Goal: Task Accomplishment & Management: Complete application form

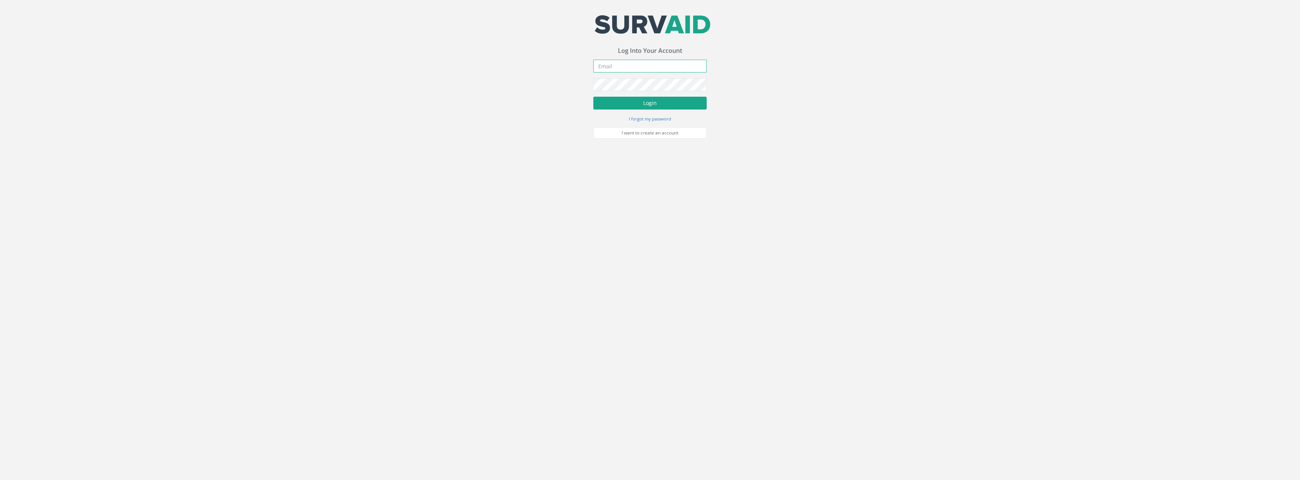
type input "[PERSON_NAME][EMAIL_ADDRESS][PERSON_NAME][DOMAIN_NAME]"
click at [649, 103] on button "Login" at bounding box center [649, 103] width 113 height 13
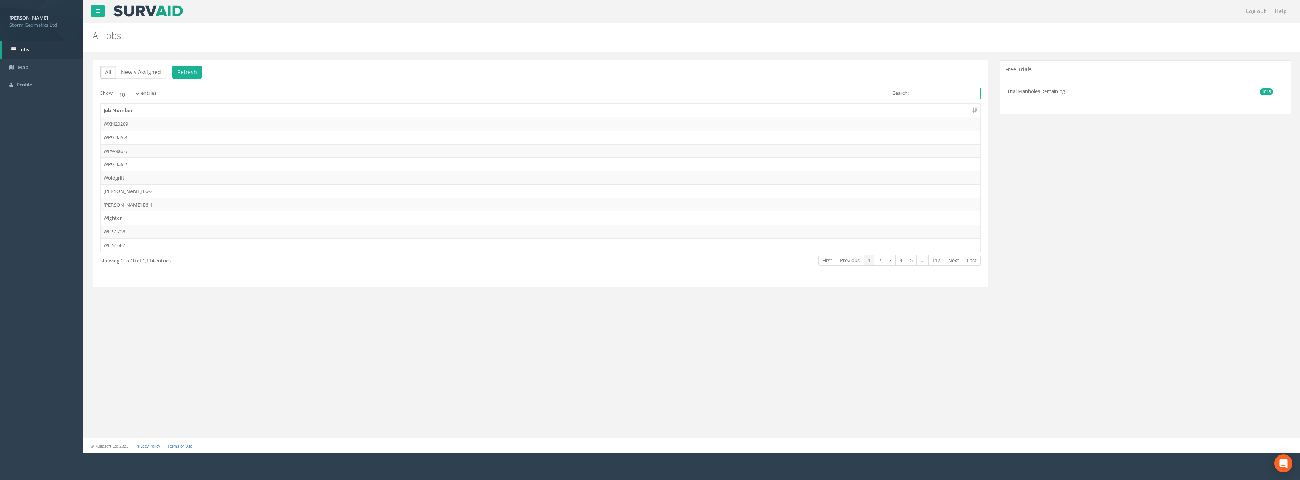
click at [943, 94] on input "Search:" at bounding box center [946, 93] width 69 height 11
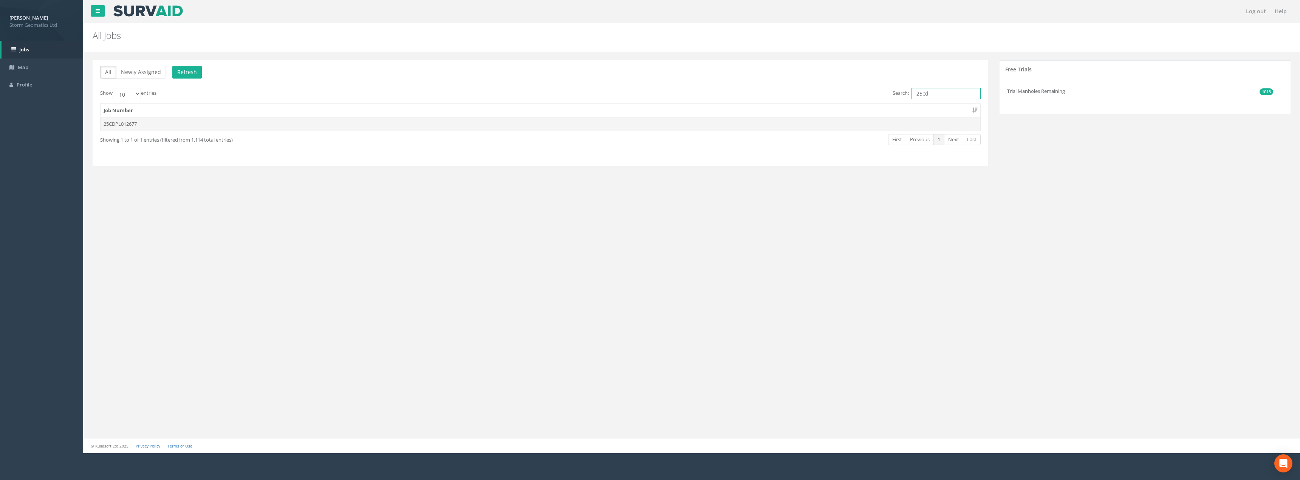
type input "25cd"
click at [160, 123] on td "25CDPL012677" at bounding box center [541, 124] width 880 height 14
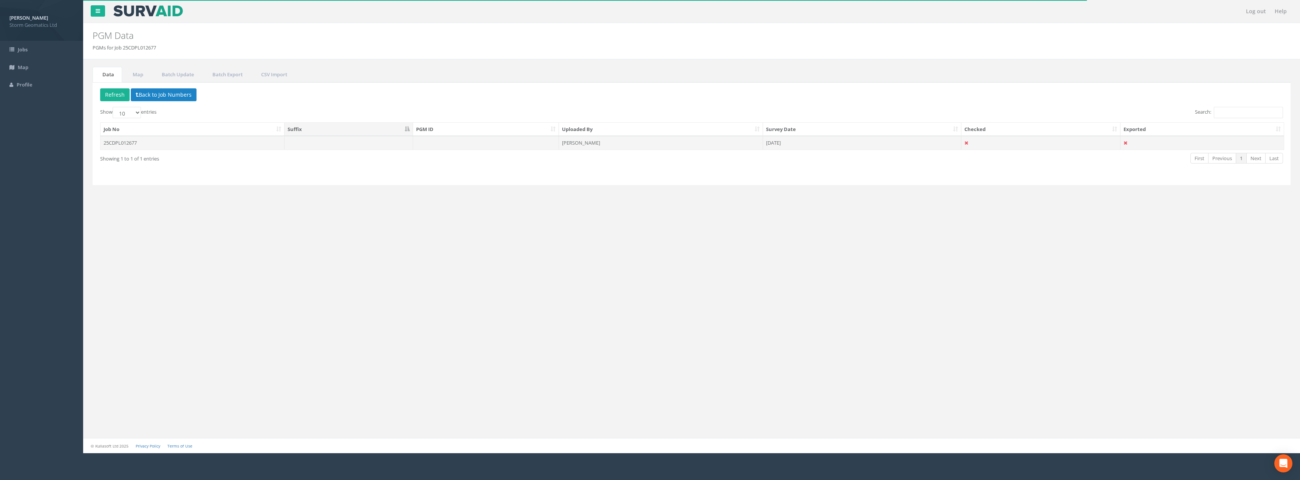
click at [665, 139] on td "[PERSON_NAME]" at bounding box center [661, 143] width 204 height 14
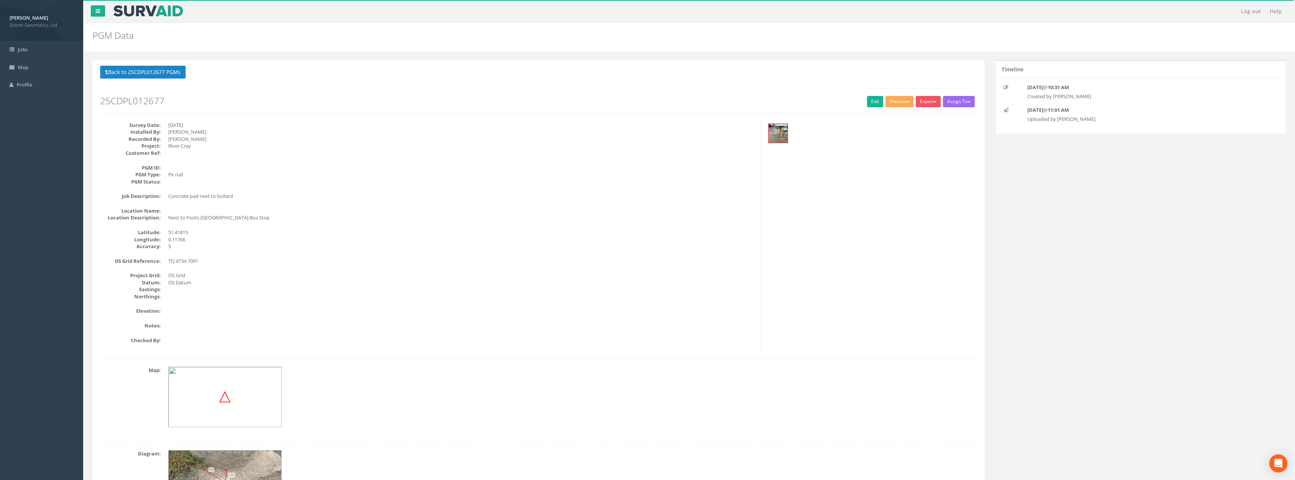
scroll to position [74, 0]
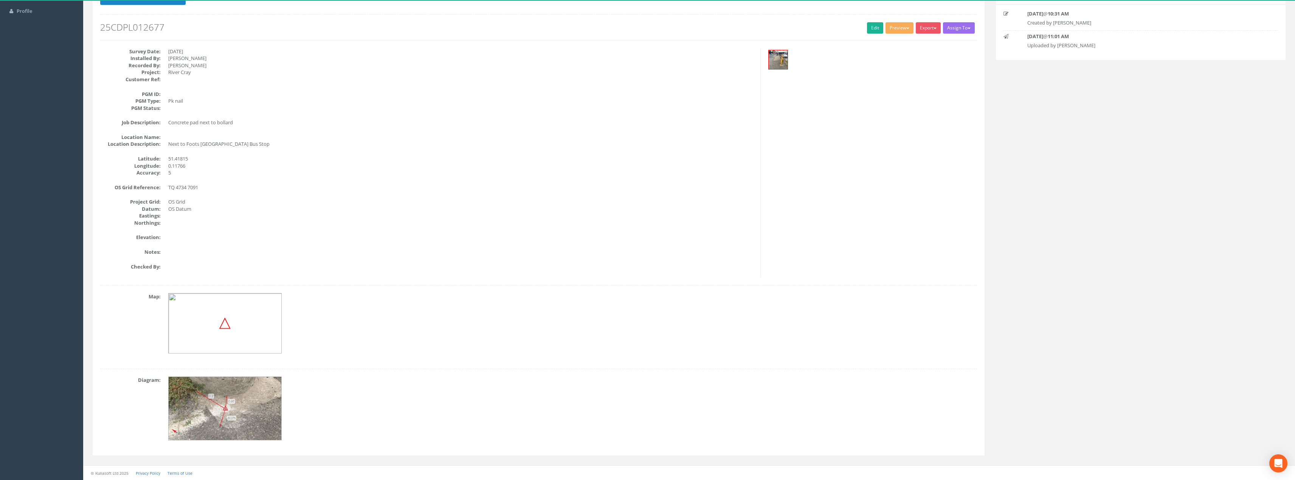
click at [217, 311] on img at bounding box center [224, 323] width 113 height 60
click at [240, 317] on img at bounding box center [224, 323] width 113 height 60
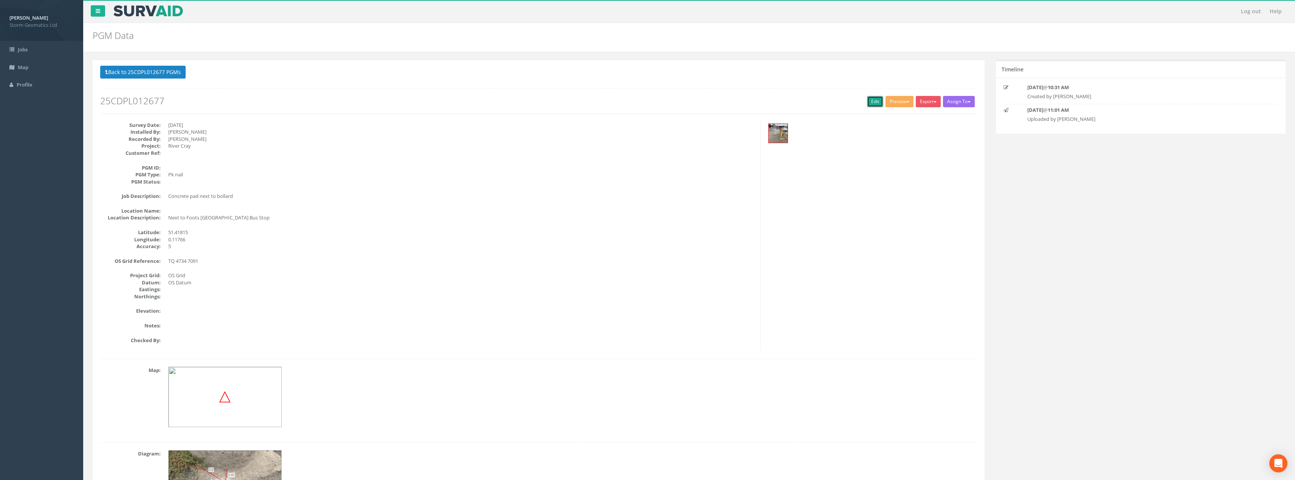
click at [872, 100] on link "Edit" at bounding box center [875, 101] width 16 height 11
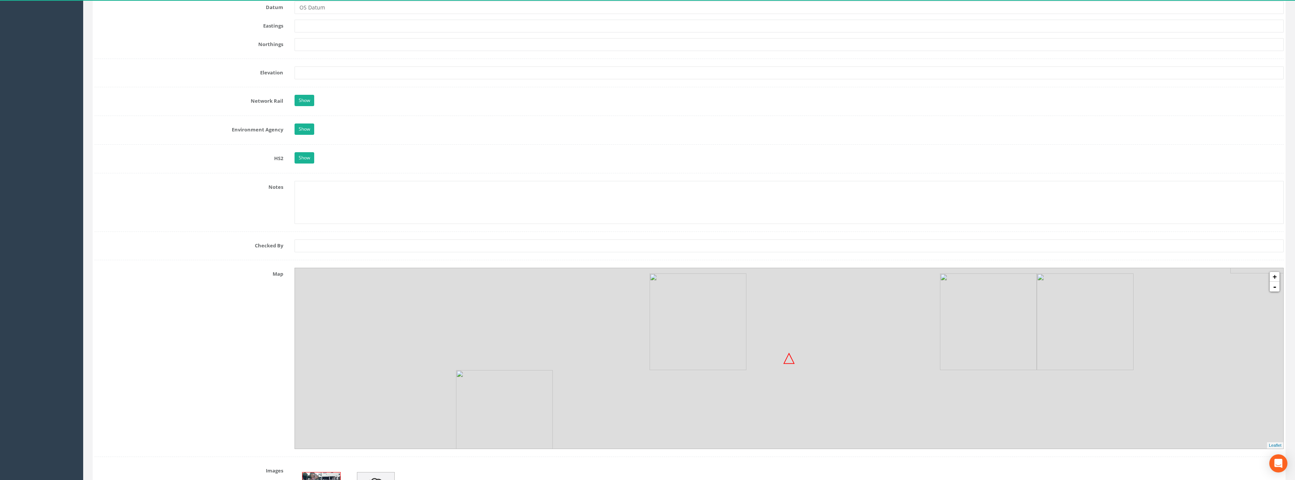
scroll to position [567, 0]
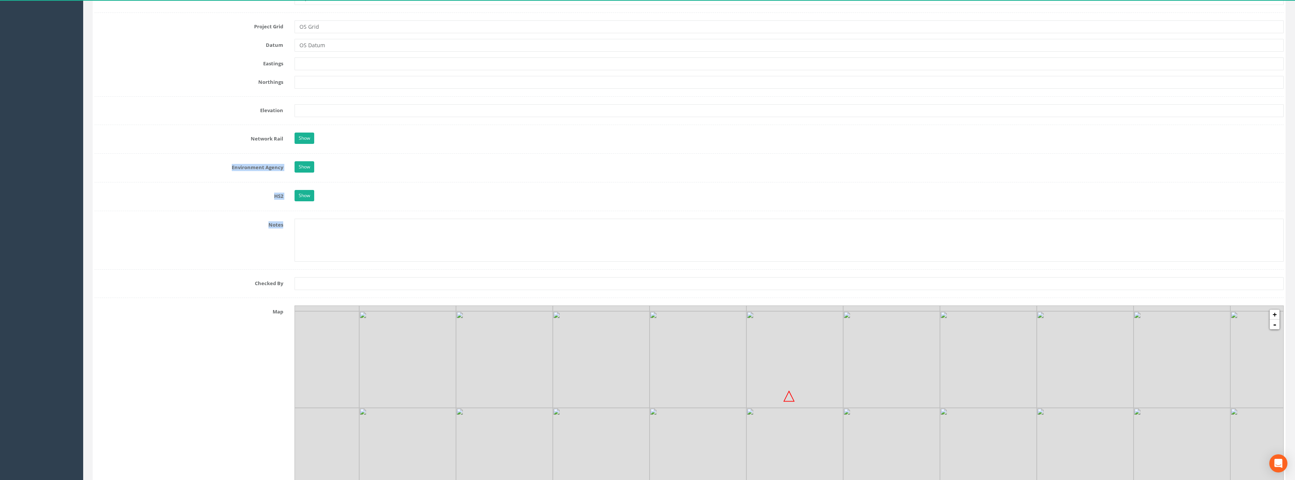
drag, startPoint x: 807, startPoint y: 260, endPoint x: 804, endPoint y: 137, distance: 123.3
click at [804, 137] on form "Cancel Save Delete Job Number 25CDPL012677 Job Number Suffix Survey Date [DATE]…" at bounding box center [688, 102] width 1189 height 1152
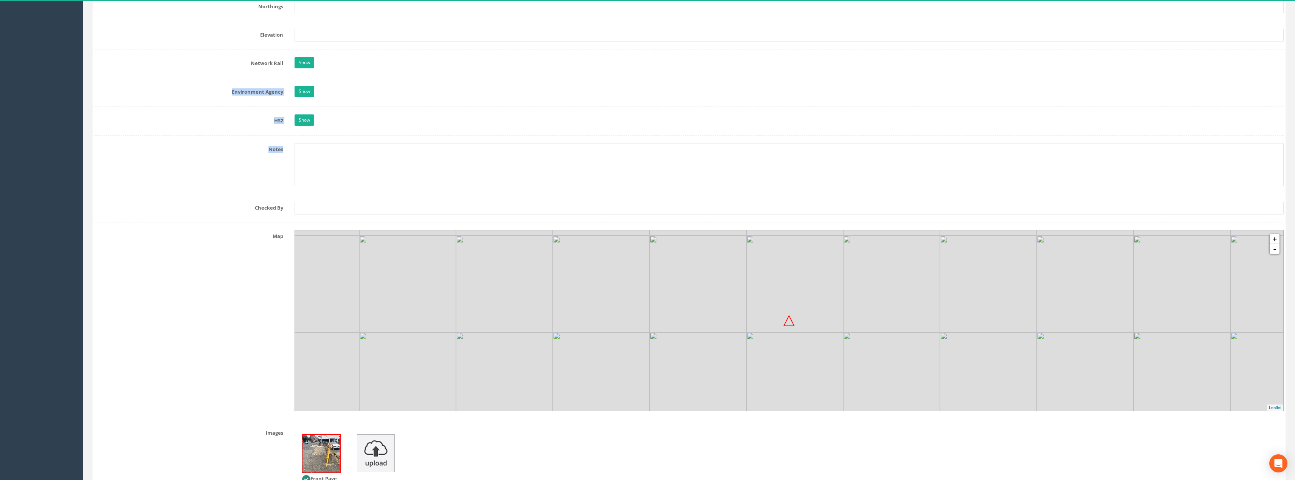
scroll to position [680, 0]
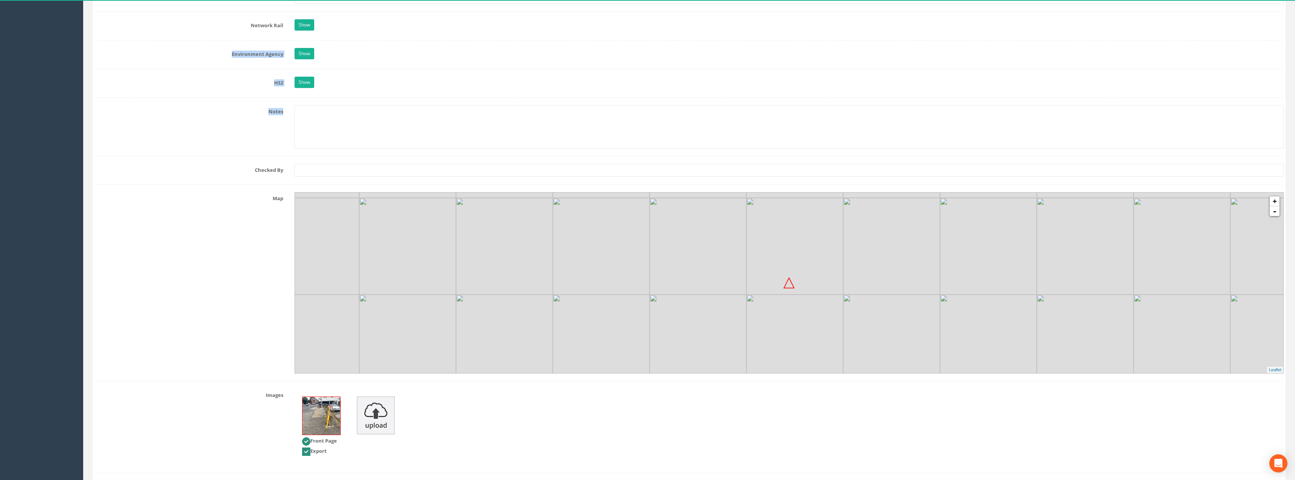
click at [467, 272] on img at bounding box center [504, 246] width 97 height 97
click at [734, 273] on img at bounding box center [697, 246] width 97 height 97
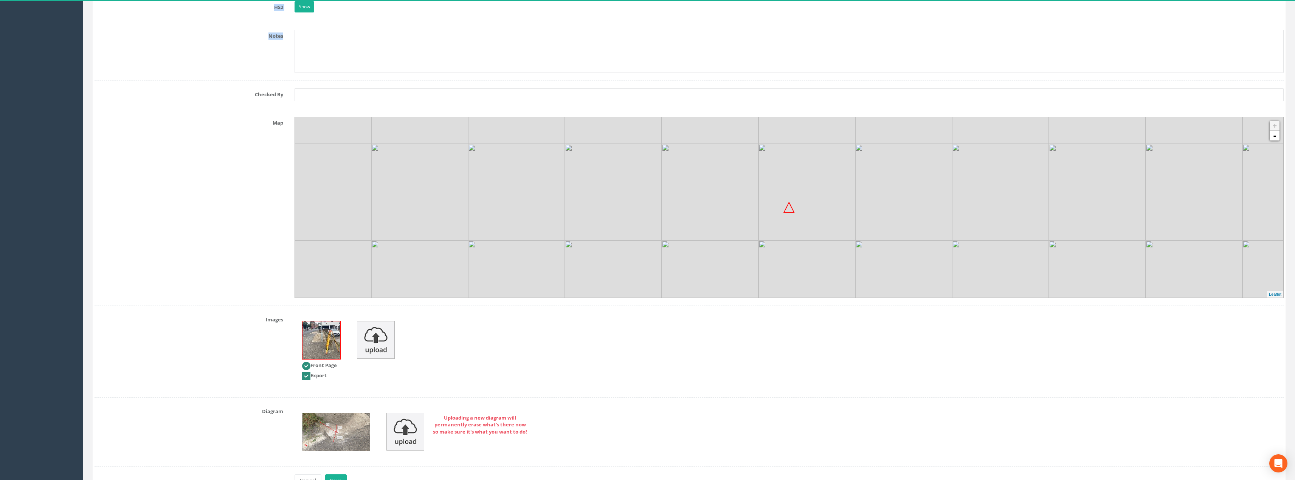
scroll to position [718, 0]
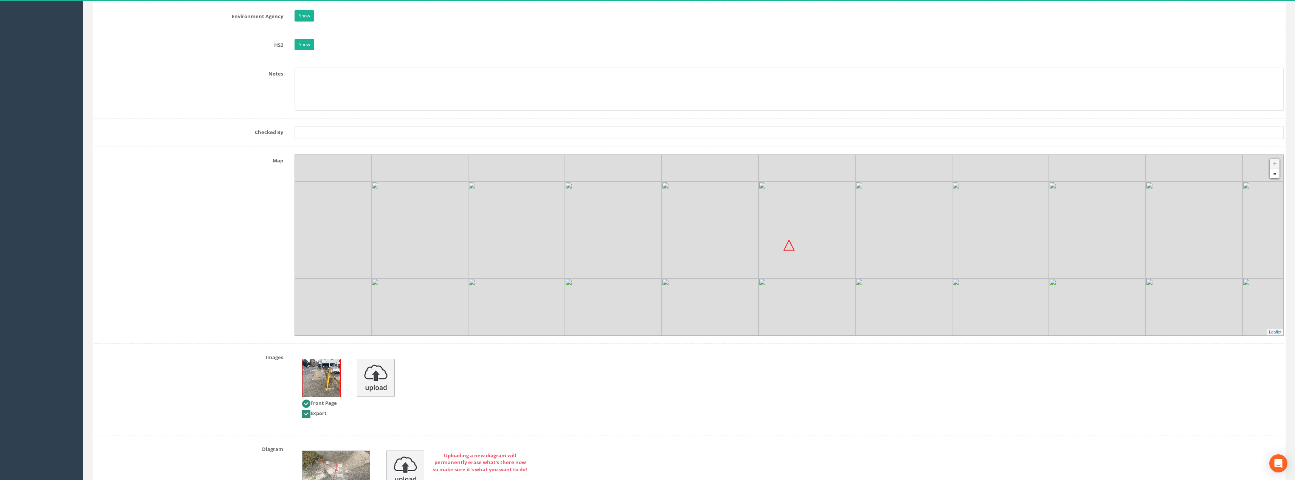
click at [256, 181] on div "Map + - MapQuest Leaflet" at bounding box center [689, 245] width 1200 height 181
click at [275, 160] on label "Map" at bounding box center [189, 160] width 200 height 10
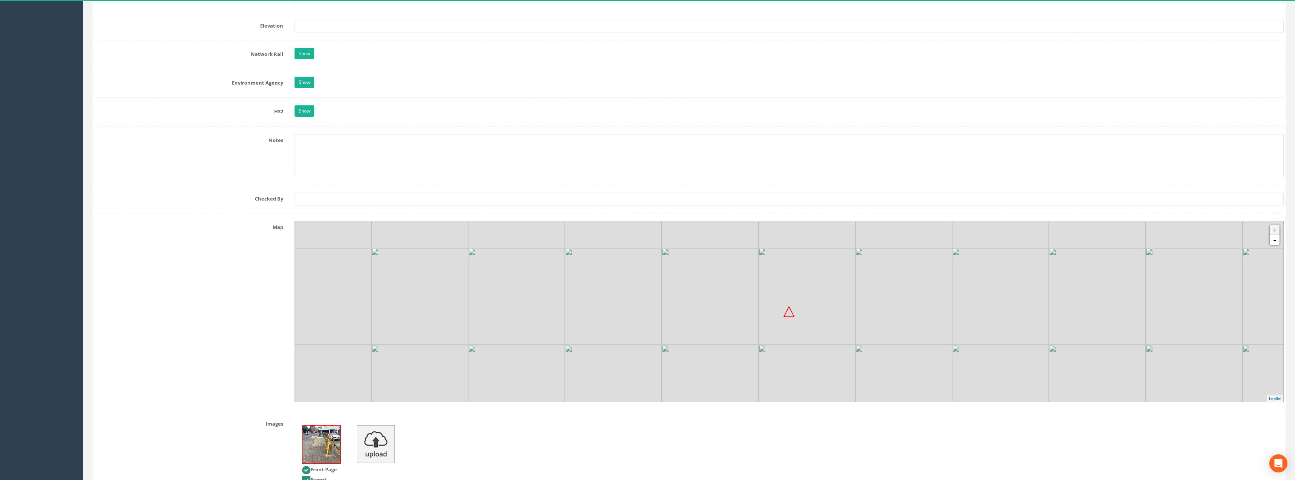
scroll to position [689, 0]
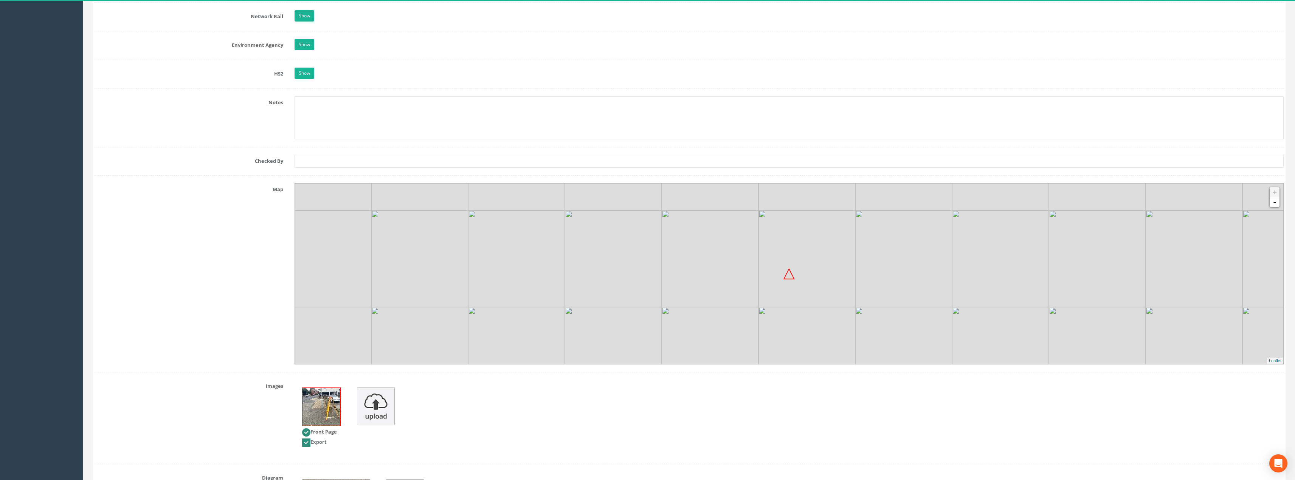
click at [312, 215] on img at bounding box center [322, 259] width 97 height 97
click at [379, 221] on img at bounding box center [419, 259] width 97 height 97
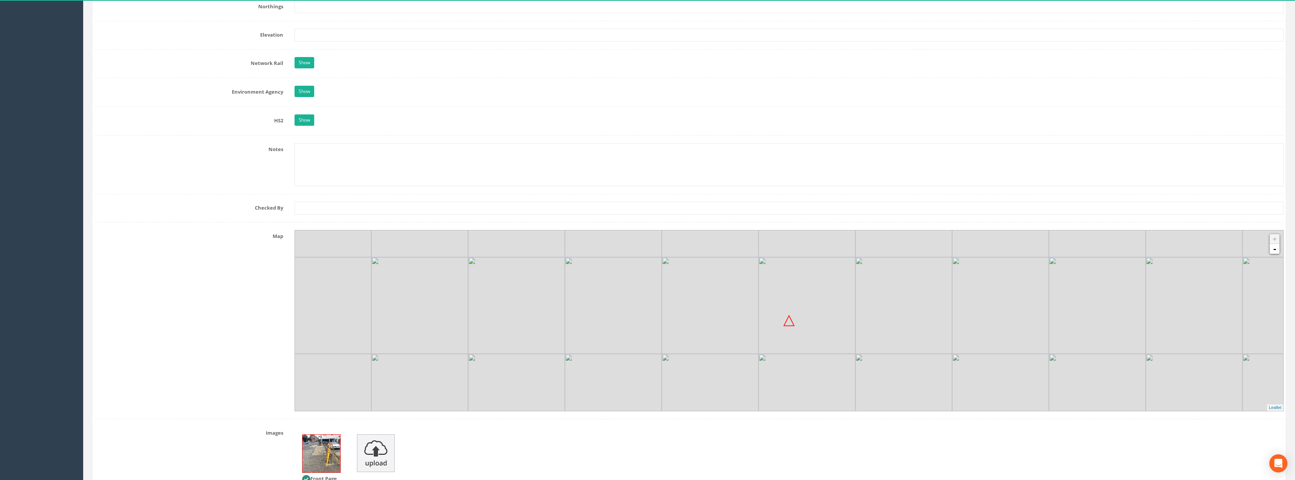
scroll to position [680, 0]
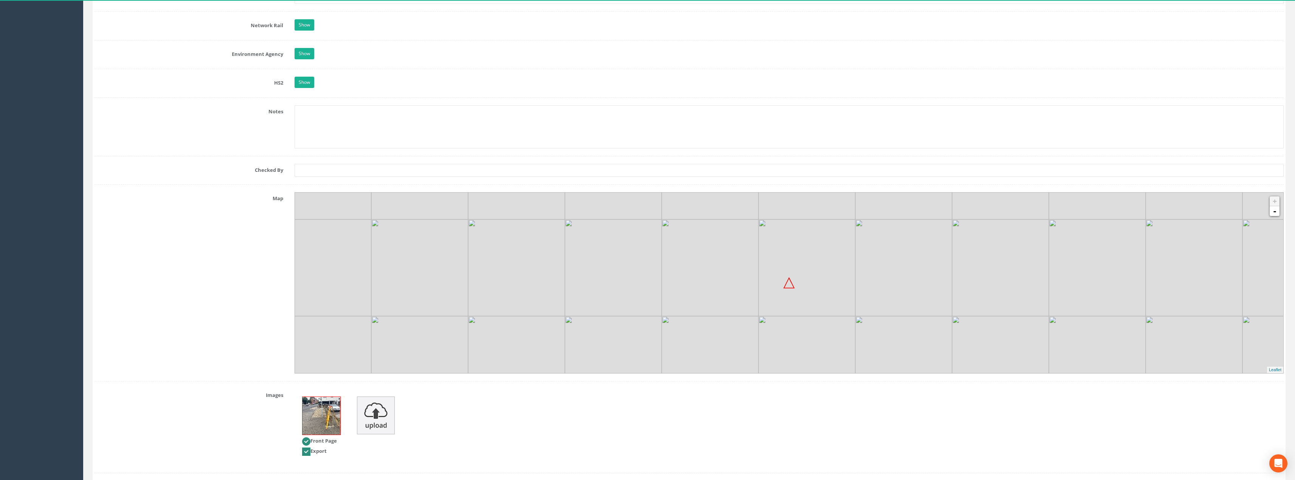
click at [1112, 325] on img at bounding box center [1096, 364] width 97 height 97
click at [790, 285] on img at bounding box center [788, 282] width 11 height 11
click at [785, 287] on img at bounding box center [788, 282] width 11 height 11
click at [789, 287] on img at bounding box center [788, 282] width 11 height 11
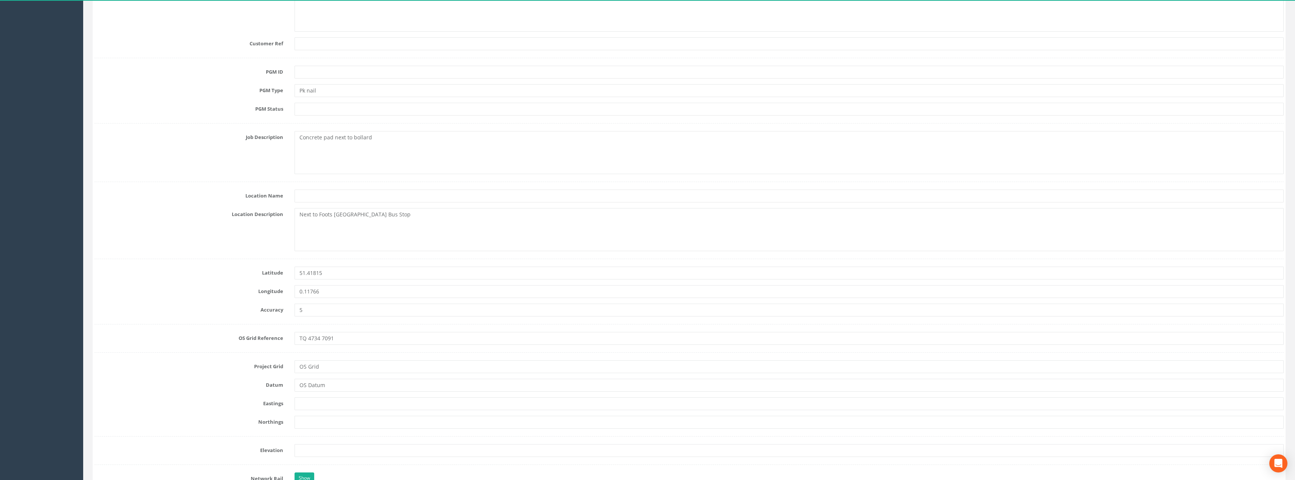
scroll to position [0, 0]
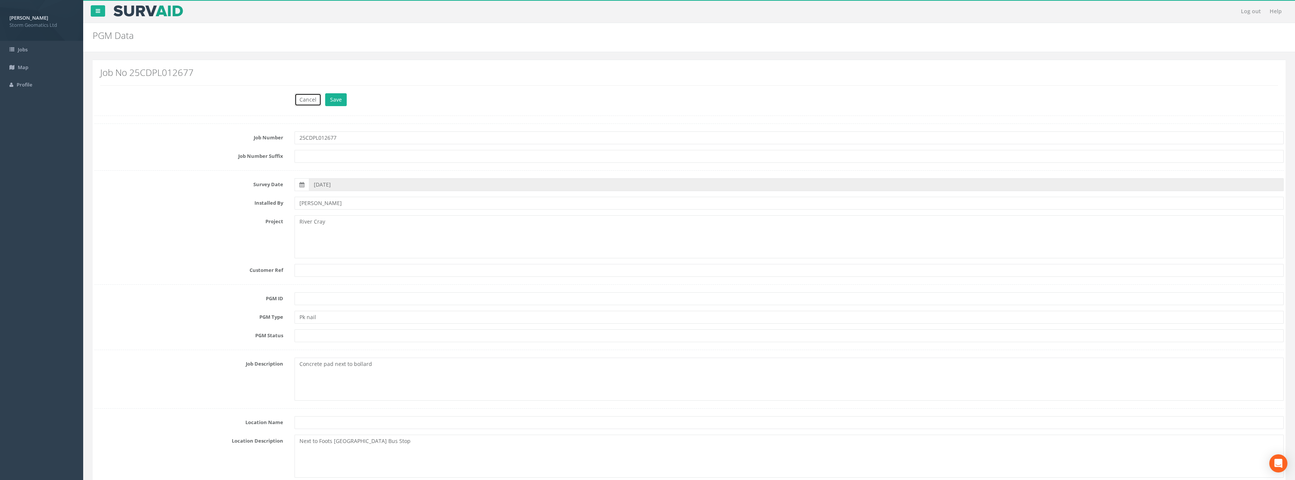
click at [314, 105] on button "Cancel" at bounding box center [307, 99] width 27 height 13
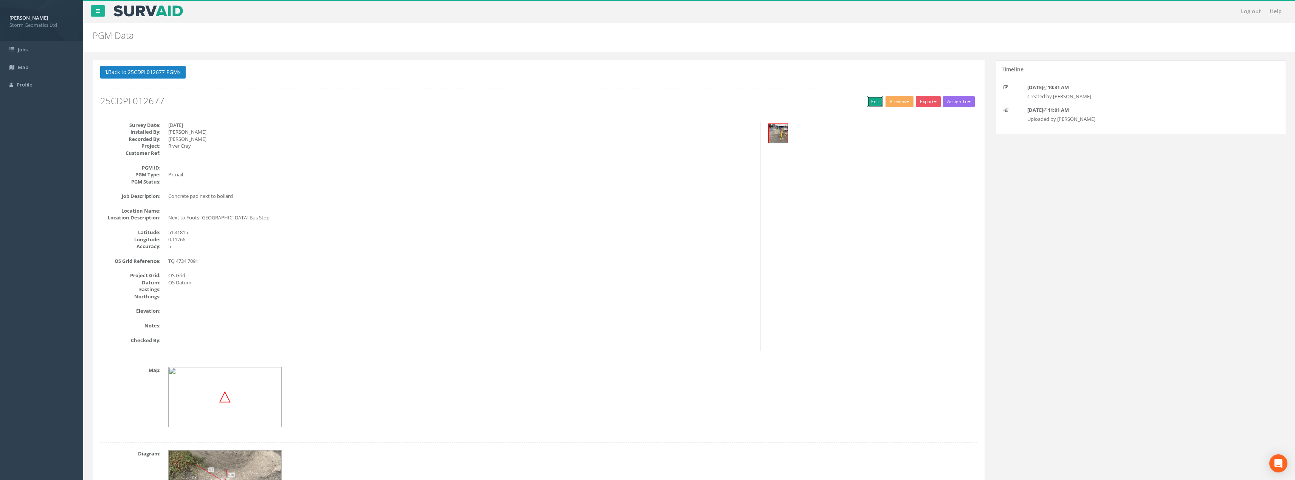
click at [869, 99] on link "Edit" at bounding box center [875, 101] width 16 height 11
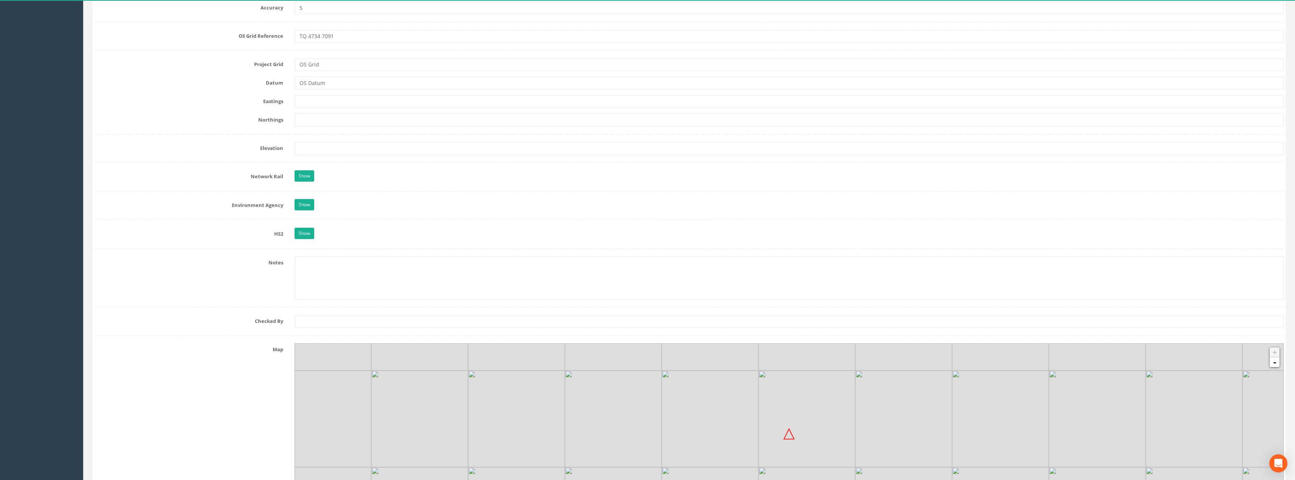
scroll to position [680, 0]
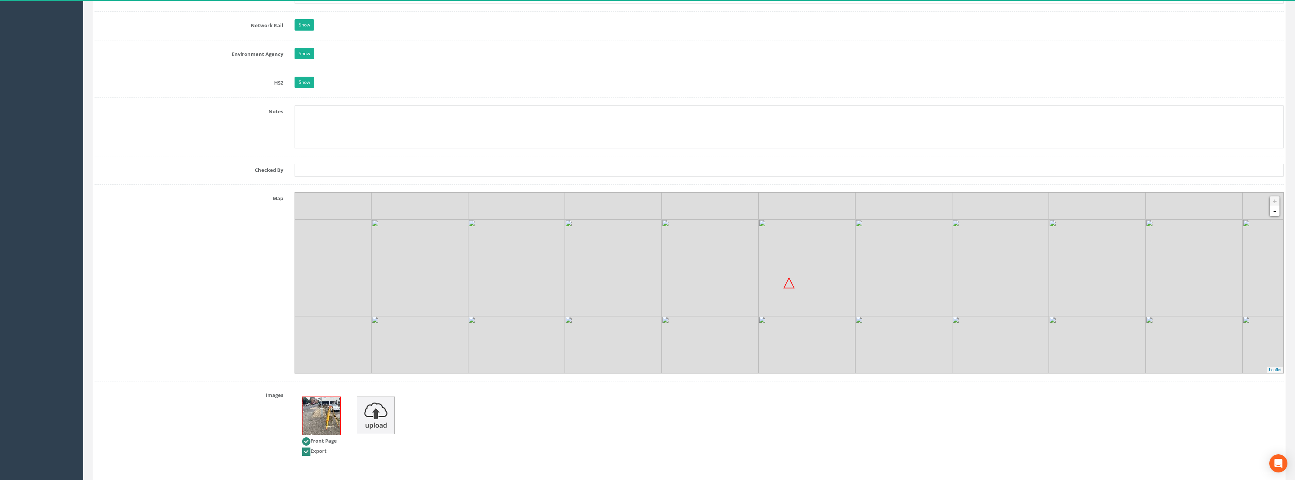
click at [790, 284] on img at bounding box center [788, 282] width 11 height 11
click at [737, 289] on img at bounding box center [709, 268] width 97 height 97
drag, startPoint x: 737, startPoint y: 289, endPoint x: 771, endPoint y: 278, distance: 35.9
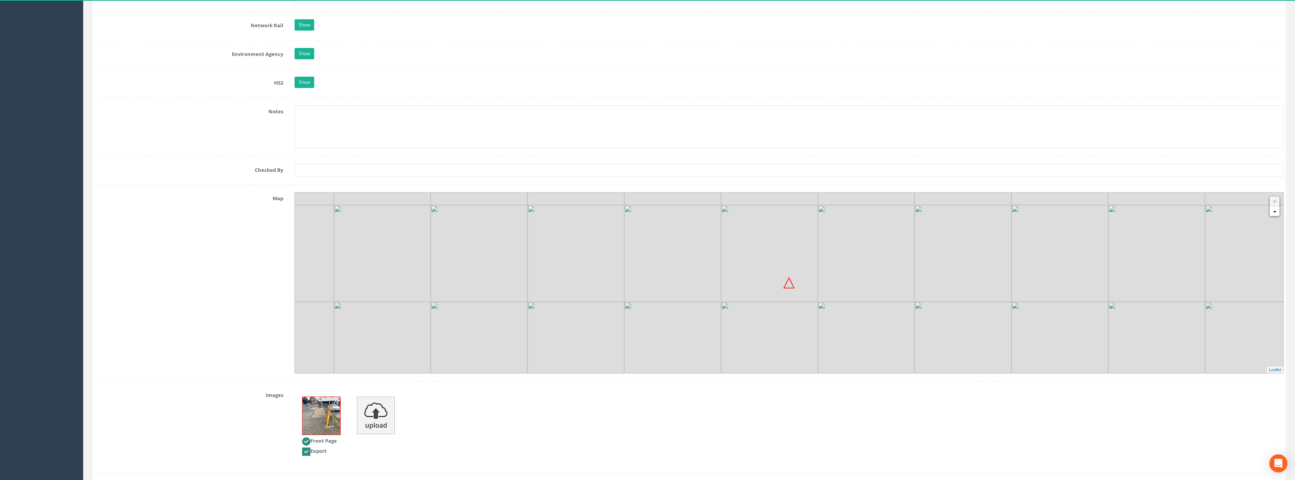
click at [771, 278] on img at bounding box center [769, 253] width 97 height 97
click at [801, 143] on textarea at bounding box center [788, 126] width 989 height 43
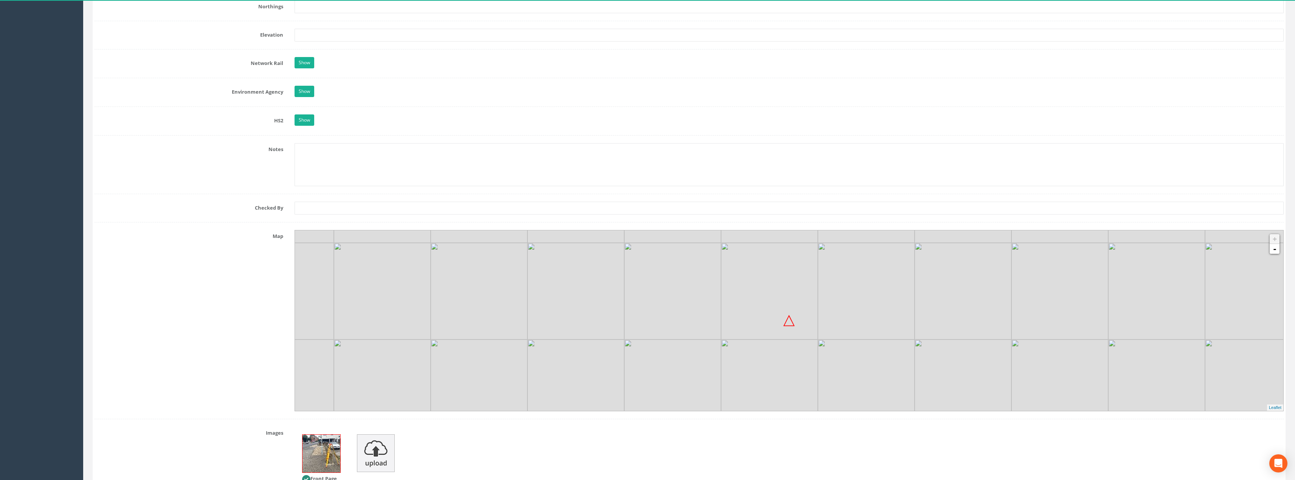
click at [148, 177] on div "Notes" at bounding box center [689, 164] width 1200 height 43
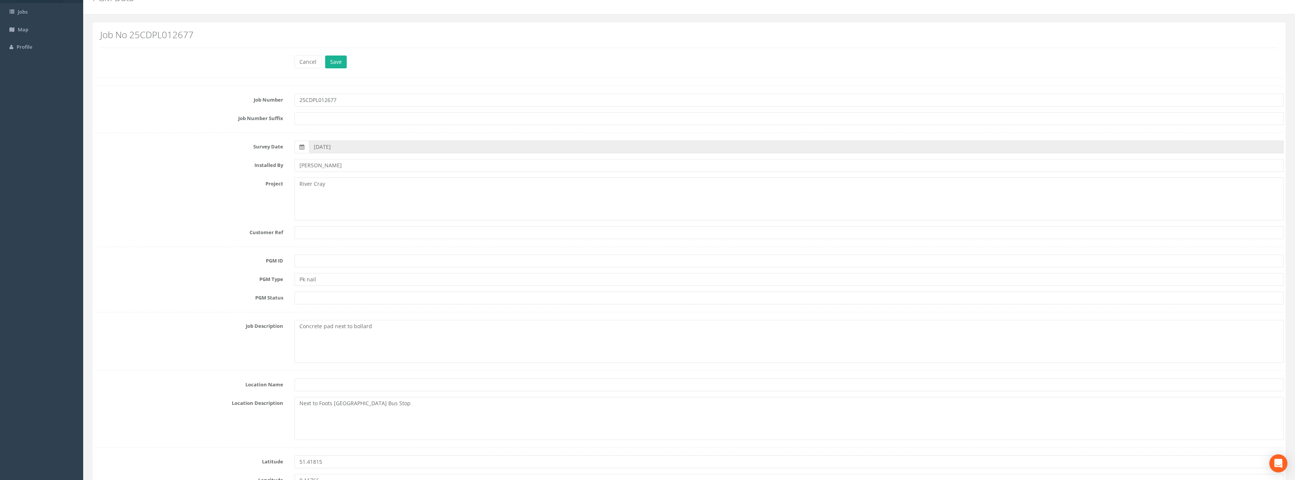
scroll to position [0, 0]
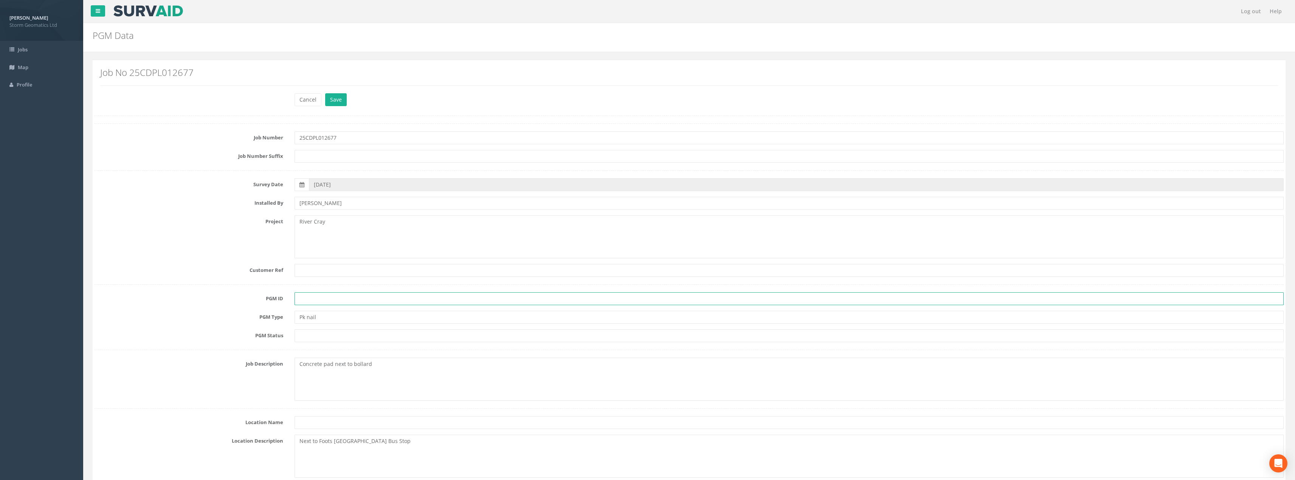
click at [330, 303] on input "text" at bounding box center [788, 299] width 989 height 13
click at [321, 300] on input "text" at bounding box center [788, 299] width 989 height 13
type input "CRAY E6-1"
click at [327, 341] on input "text" at bounding box center [788, 336] width 989 height 13
type input "Primary"
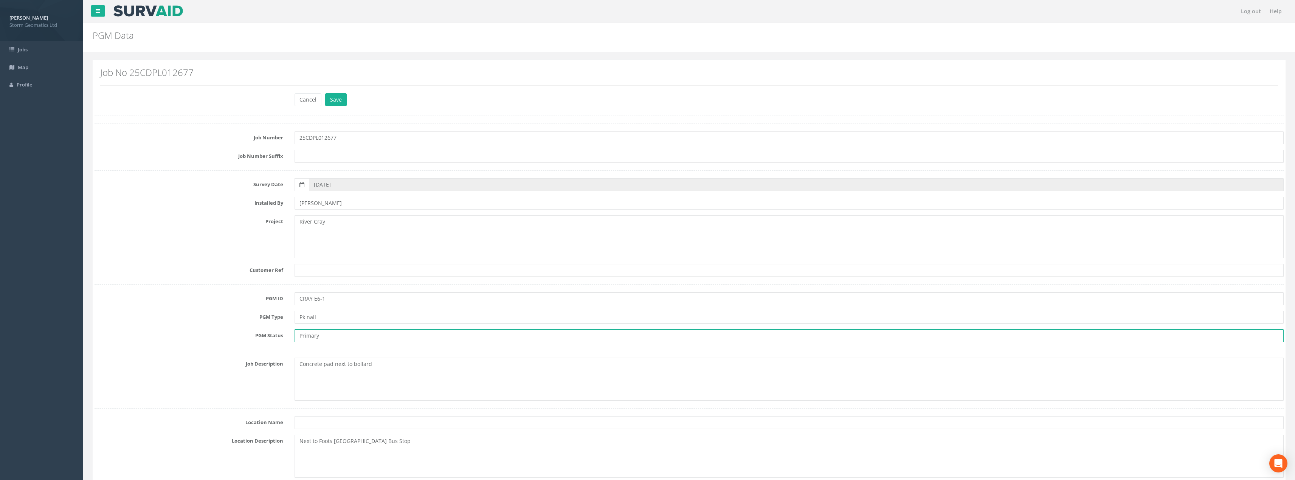
scroll to position [76, 0]
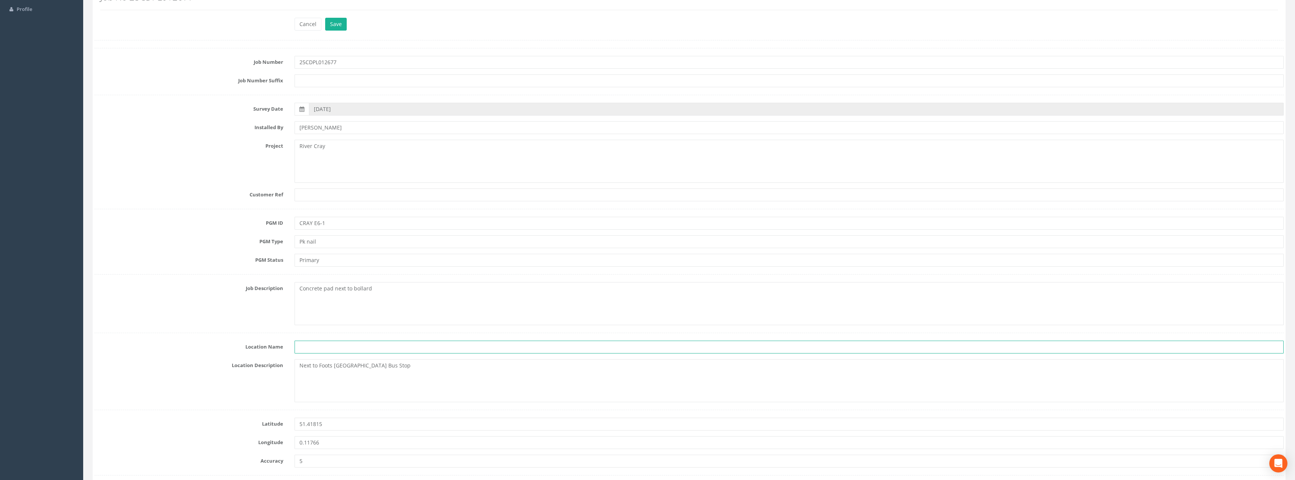
click at [338, 348] on input "text" at bounding box center [788, 347] width 989 height 13
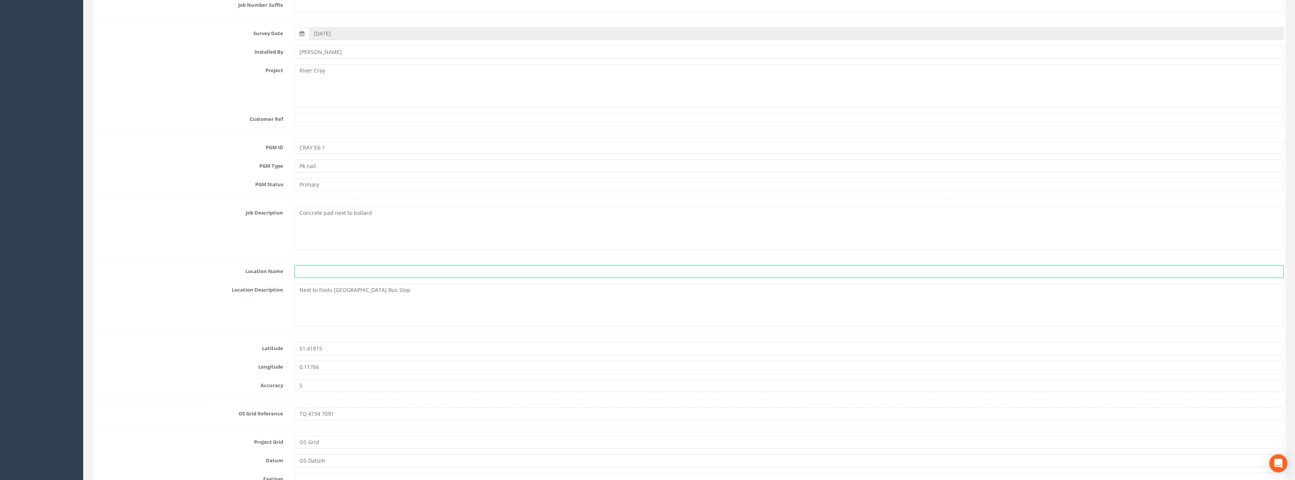
scroll to position [189, 0]
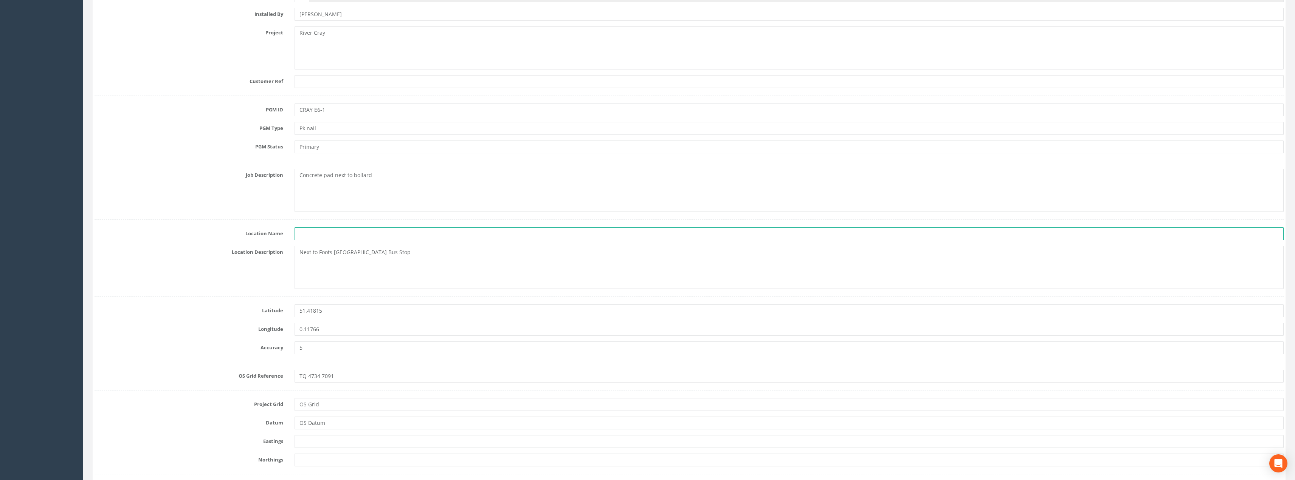
click at [336, 236] on input "text" at bounding box center [788, 234] width 989 height 13
type input "[GEOGRAPHIC_DATA]"
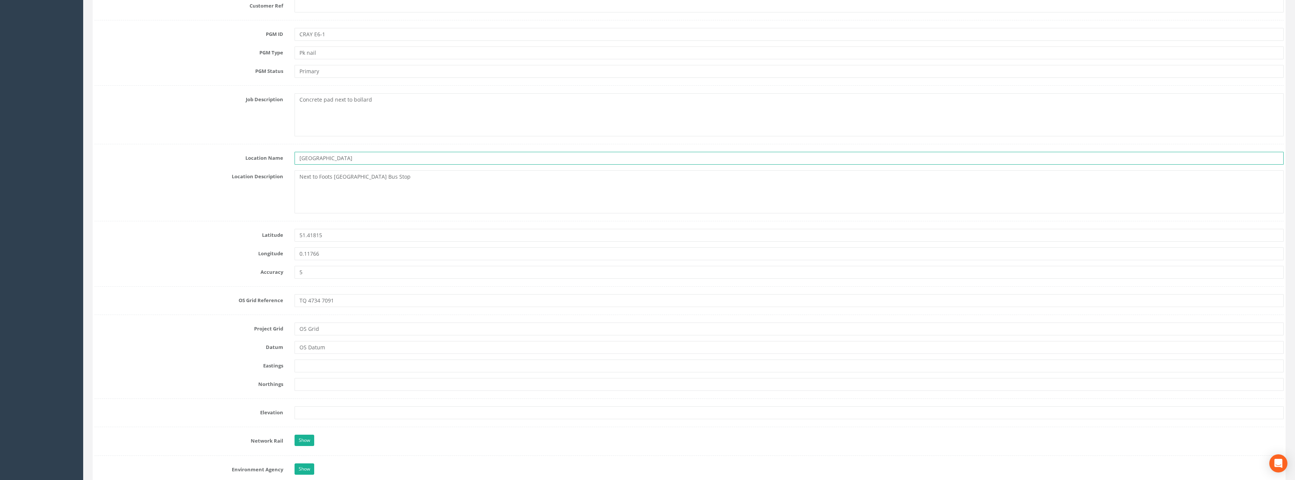
scroll to position [302, 0]
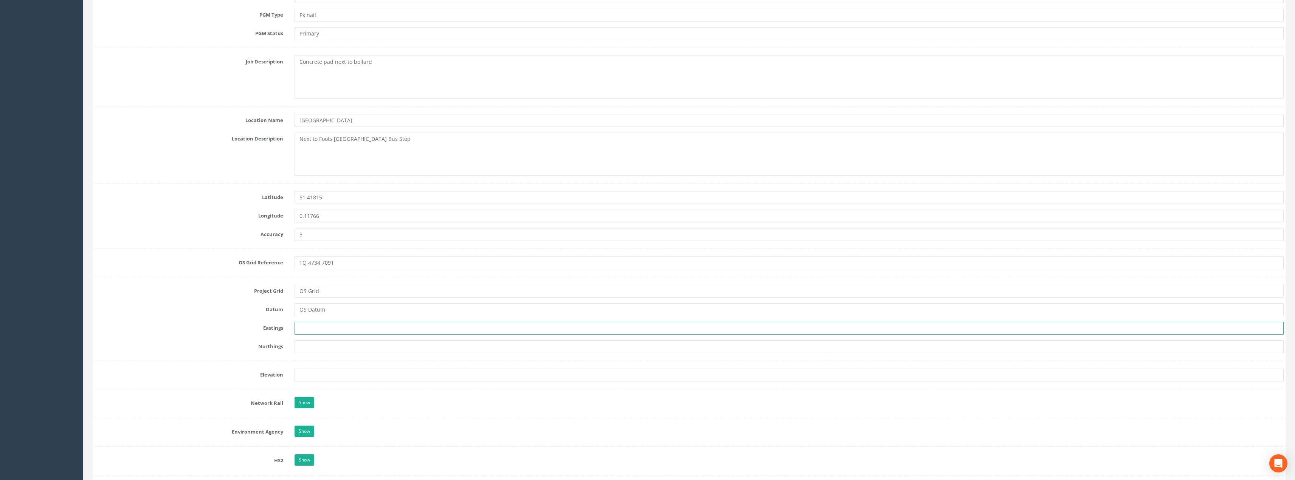
click at [326, 333] on input "text" at bounding box center [788, 328] width 989 height 13
paste input "547353.415"
type input "547353.415"
click at [323, 349] on input "text" at bounding box center [788, 347] width 989 height 13
paste input "170921.386"
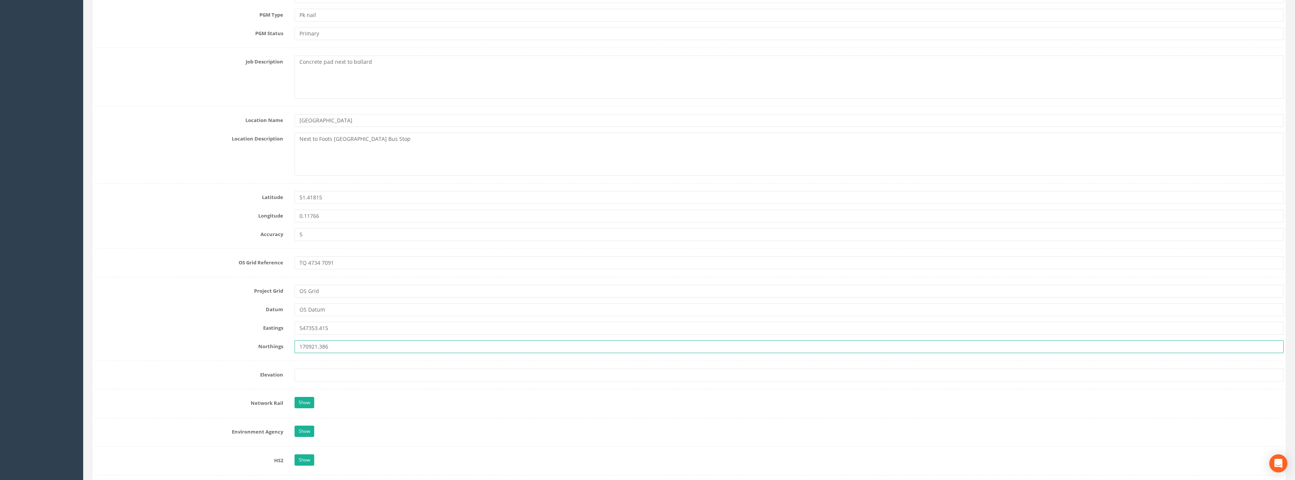
type input "170921.386"
click at [342, 380] on input "text" at bounding box center [788, 375] width 989 height 13
click at [344, 376] on input "text" at bounding box center [788, 375] width 989 height 13
paste input "30.811"
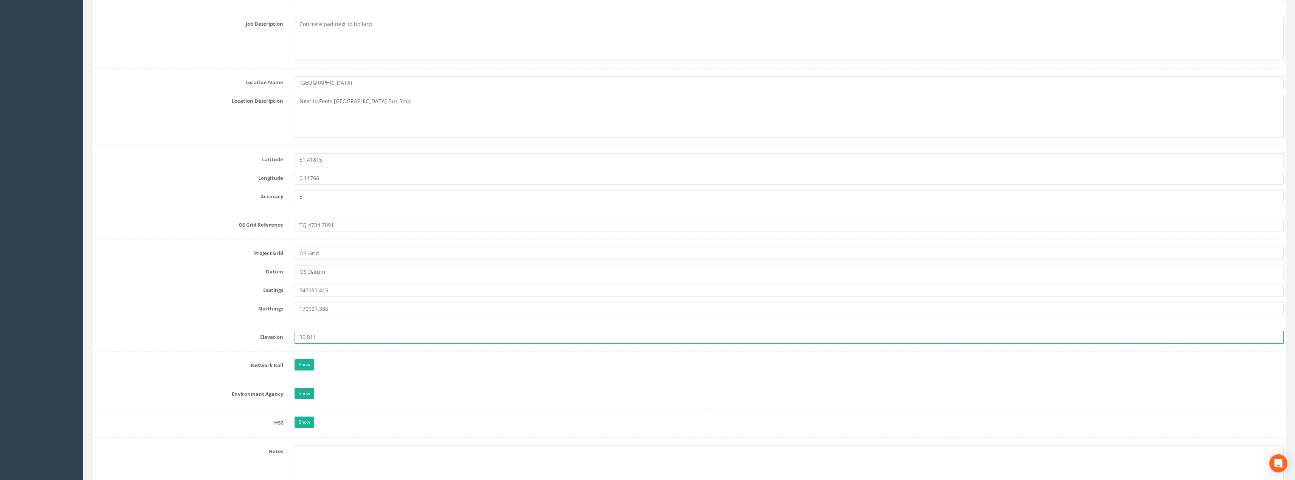
scroll to position [378, 0]
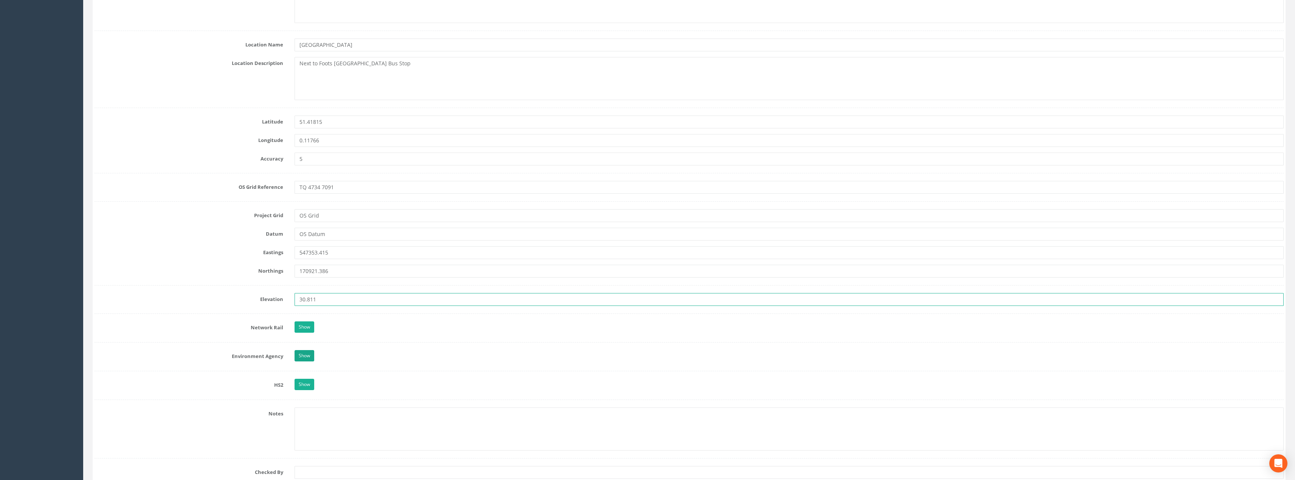
type input "30.811"
click at [309, 358] on link "Show" at bounding box center [304, 355] width 20 height 11
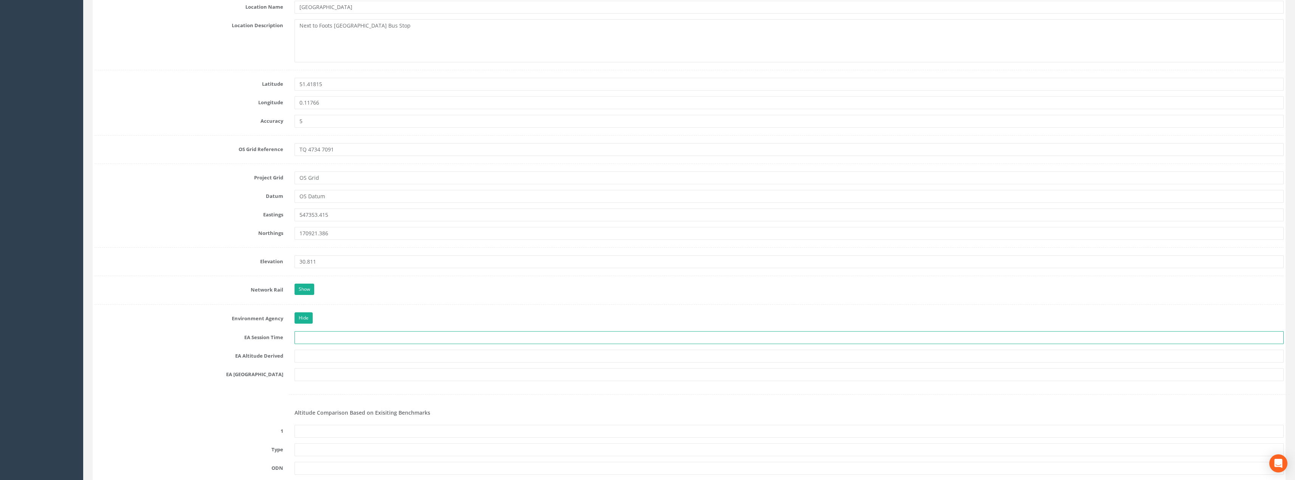
click at [340, 338] on input "text" at bounding box center [788, 337] width 989 height 13
type input "2 x 3 Minutes"
click at [340, 360] on input "text" at bounding box center [788, 356] width 989 height 13
type input "[PERSON_NAME] VRS/Best Fit Levelling"
click at [351, 375] on input "text" at bounding box center [788, 375] width 989 height 13
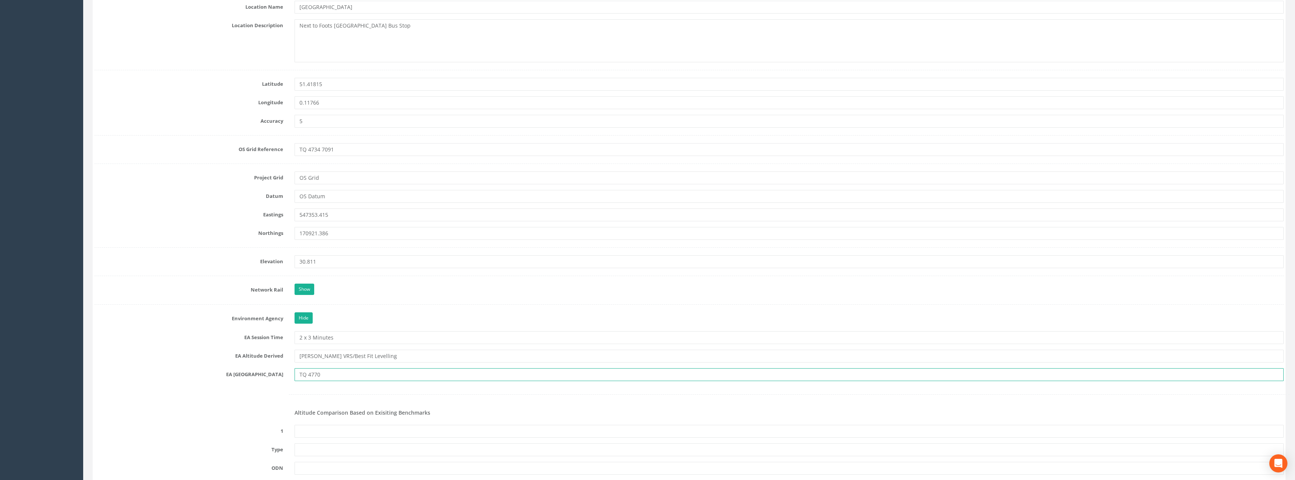
scroll to position [529, 0]
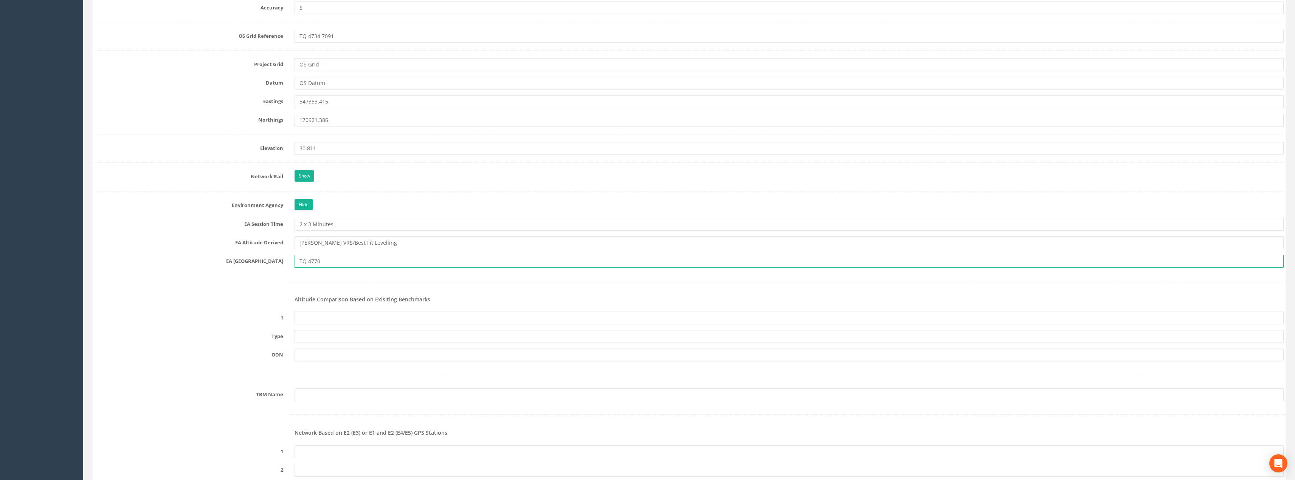
type input "TQ 4770"
click at [372, 319] on input "text" at bounding box center [788, 318] width 989 height 13
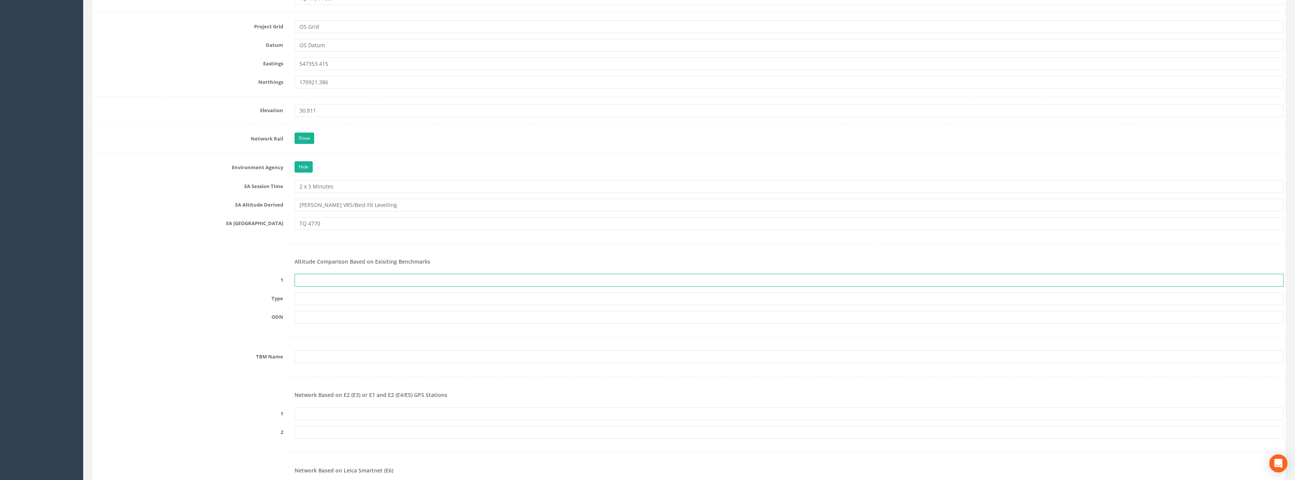
type input "n"
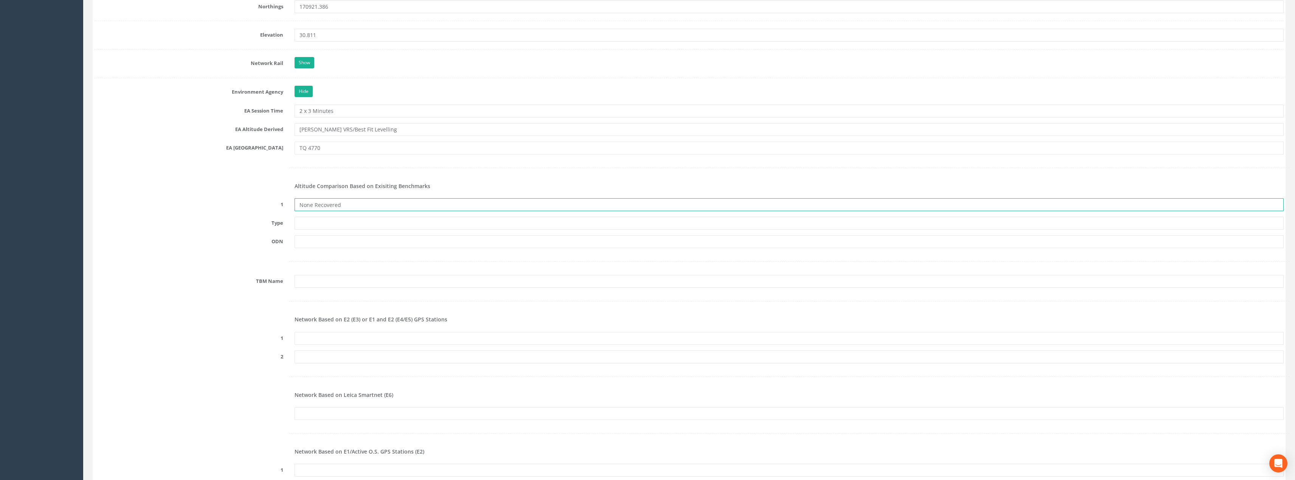
type input "None Recovered"
click at [358, 335] on input "text" at bounding box center [788, 338] width 989 height 13
click at [342, 338] on input "text" at bounding box center [788, 338] width 989 height 13
paste input "PRS304010483614"
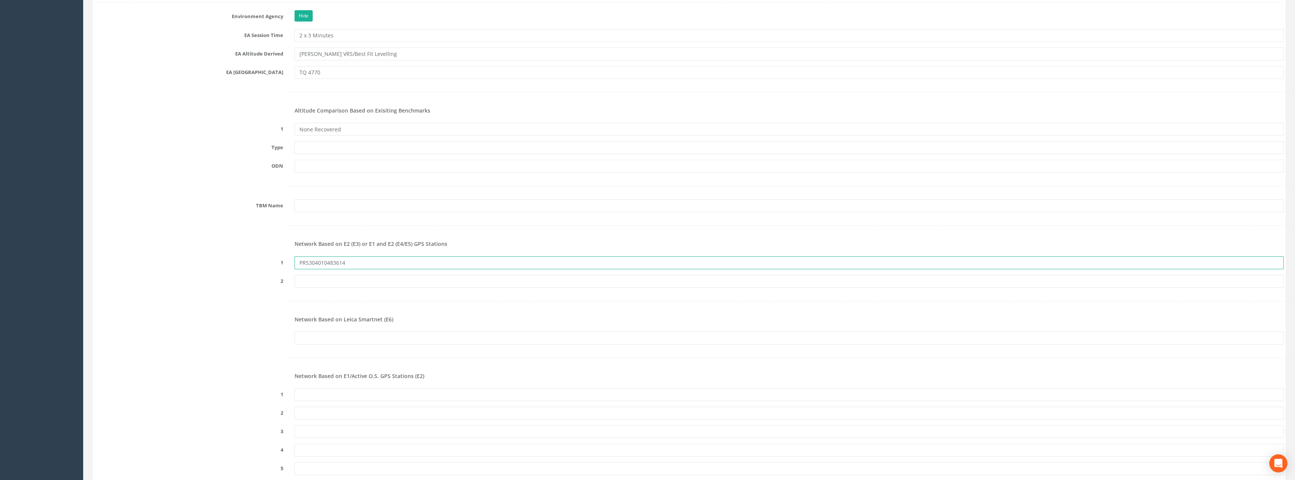
scroll to position [756, 0]
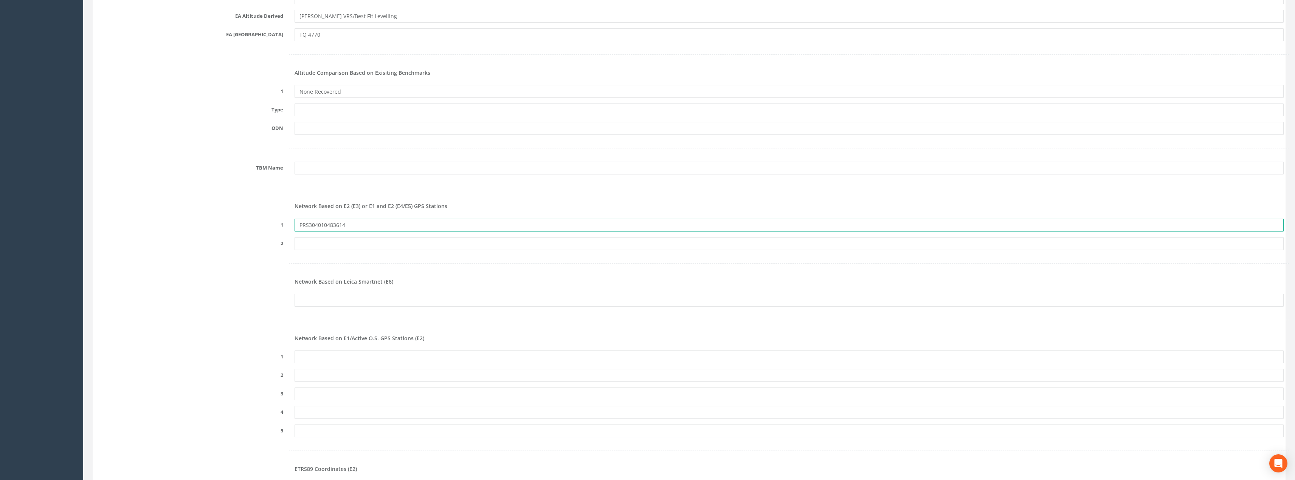
type input "PRS304010483614"
click at [366, 308] on form "Cancel Save Delete Job Number 25CDPL012677 Job Number Suffix Survey Date [DATE]…" at bounding box center [688, 186] width 1189 height 1698
click at [367, 304] on input "text" at bounding box center [788, 300] width 989 height 13
paste input "PRS304010483614"
type input "PRS304010483614"
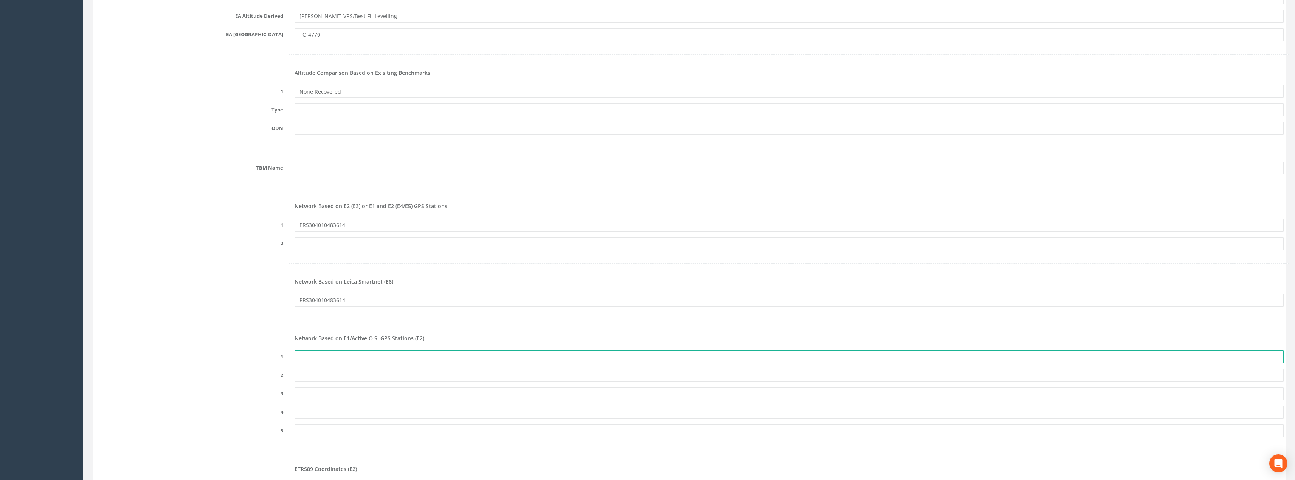
click at [363, 360] on input "text" at bounding box center [788, 357] width 989 height 13
paste input "PRS304010483614"
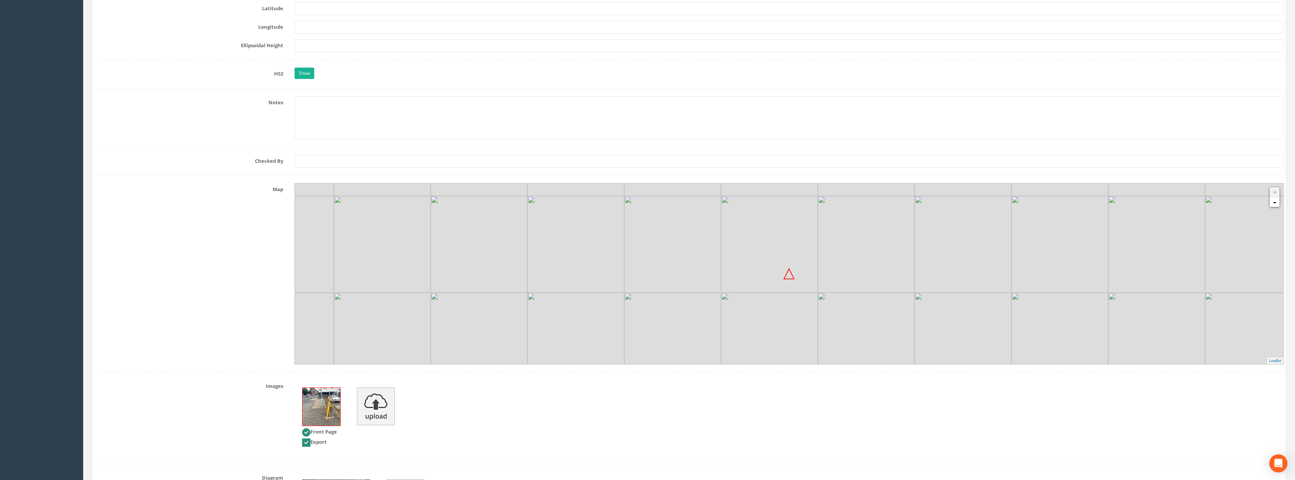
scroll to position [1349, 0]
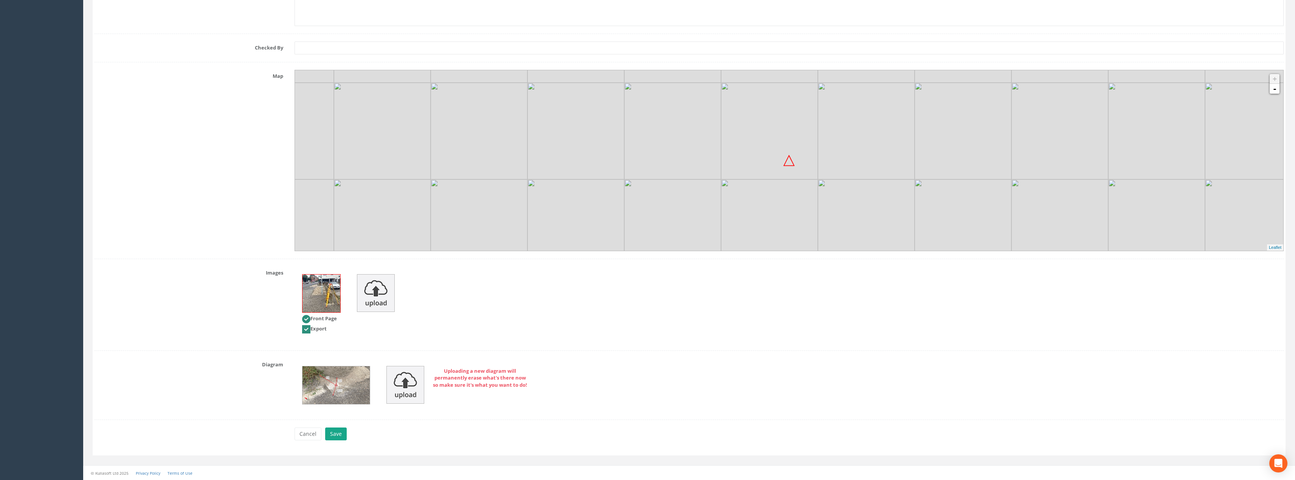
type input "PRS304010483614"
click at [339, 437] on button "Save" at bounding box center [336, 434] width 22 height 13
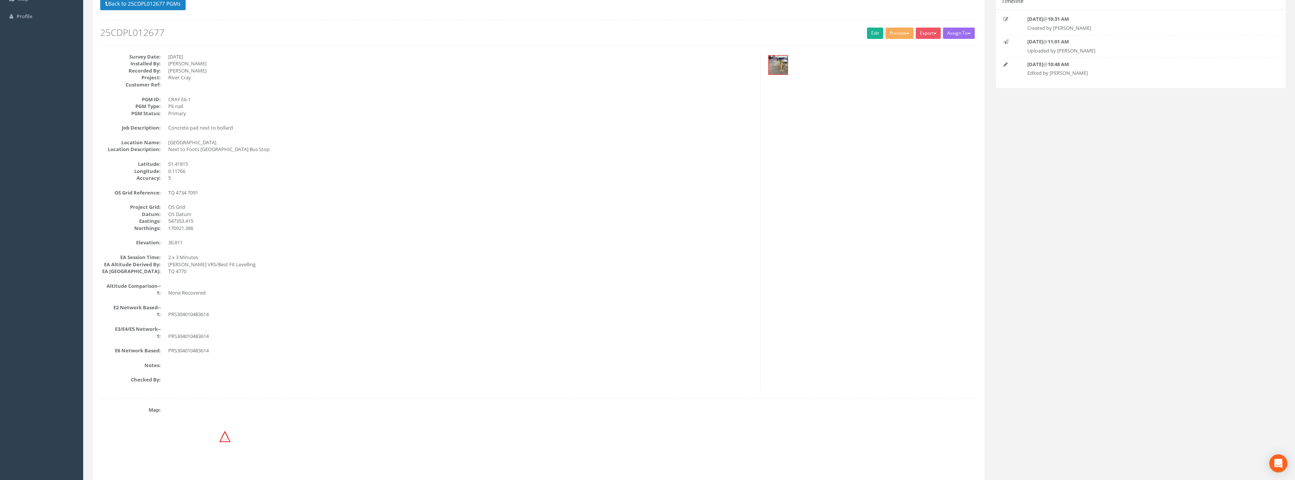
scroll to position [0, 0]
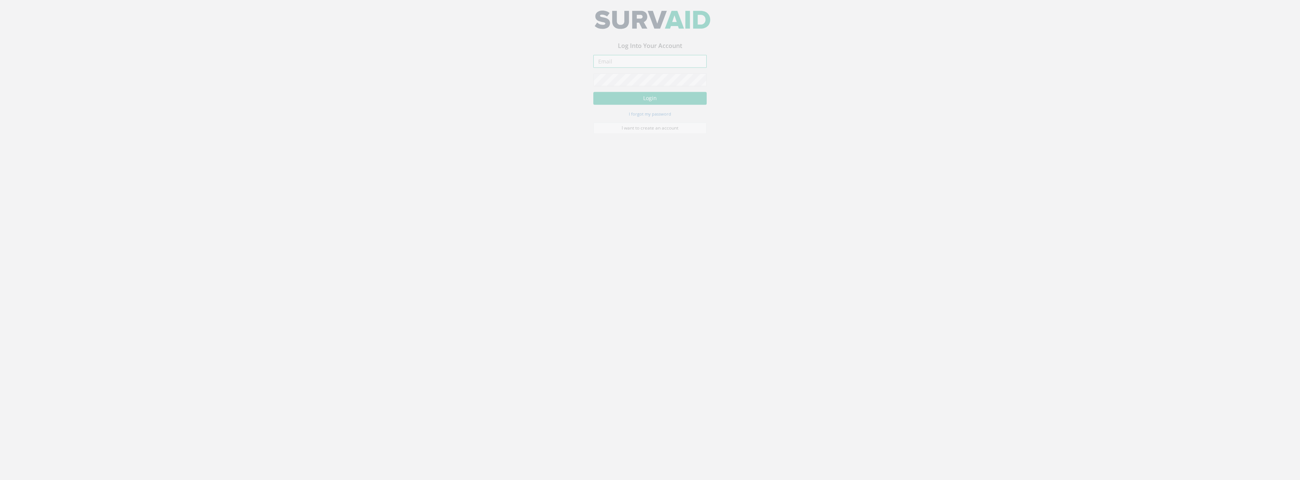
type input "[PERSON_NAME][EMAIL_ADDRESS][PERSON_NAME][DOMAIN_NAME]"
click at [670, 102] on button "Login" at bounding box center [649, 103] width 113 height 13
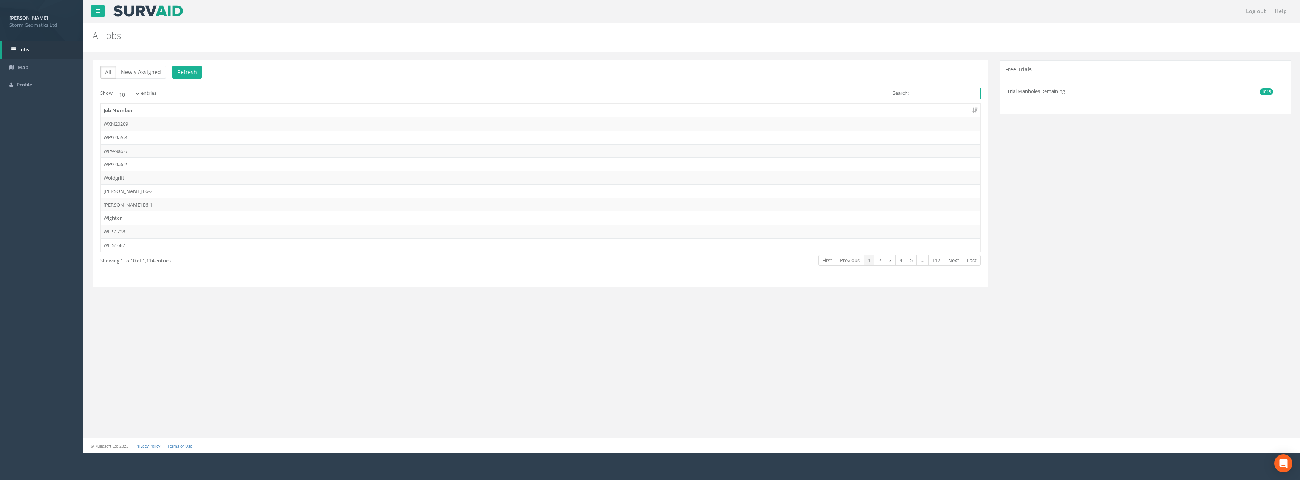
click at [952, 96] on input "Search:" at bounding box center [946, 93] width 69 height 11
click at [946, 96] on input "Search:" at bounding box center [946, 93] width 69 height 11
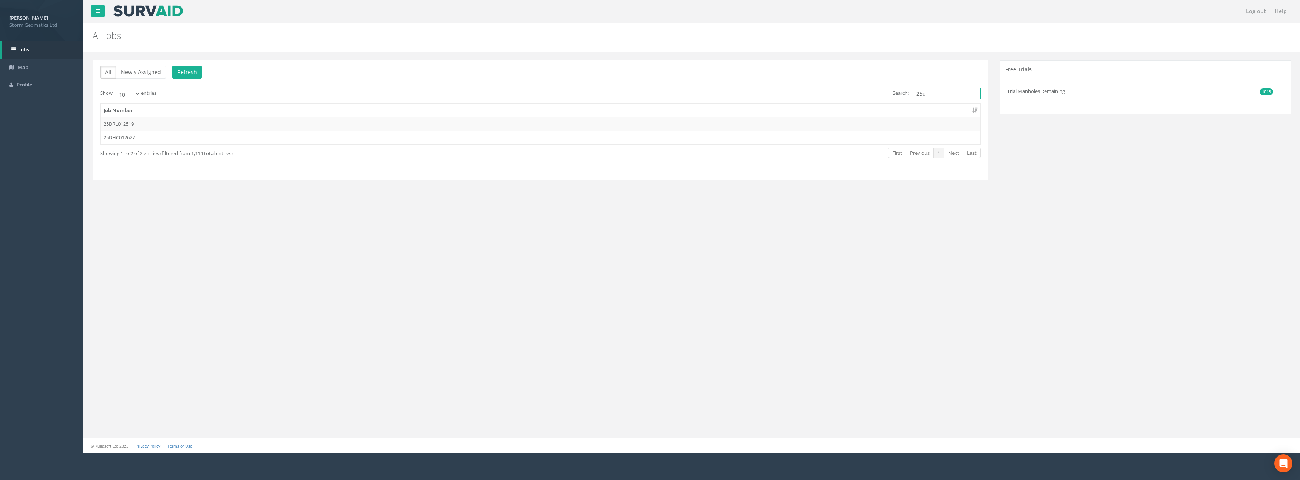
type input "25dh"
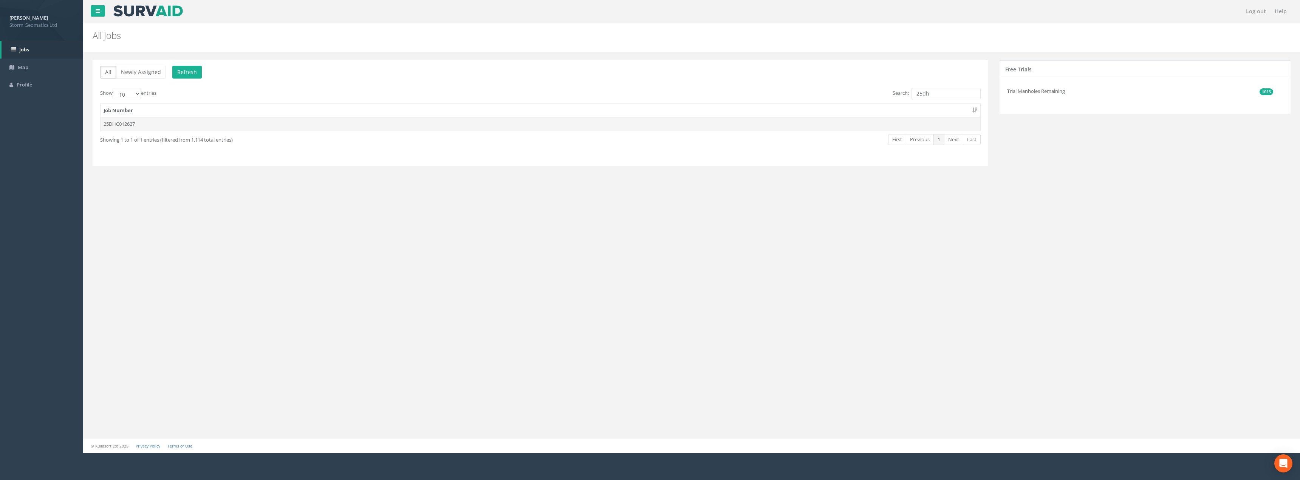
click at [152, 125] on td "25DHC012627" at bounding box center [541, 124] width 880 height 14
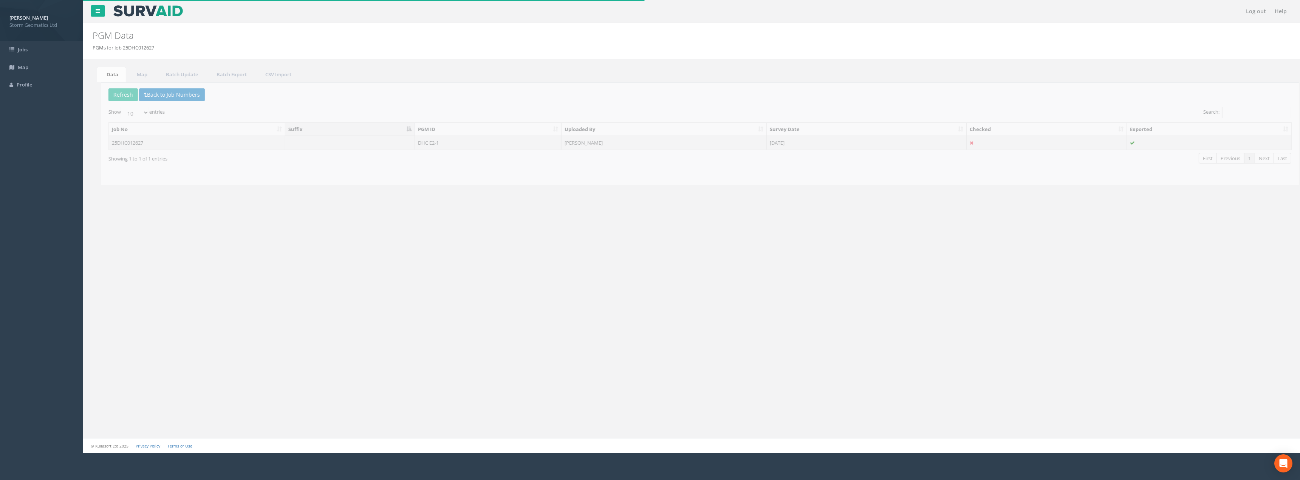
click at [647, 142] on td "Morgan Haylor" at bounding box center [655, 143] width 205 height 14
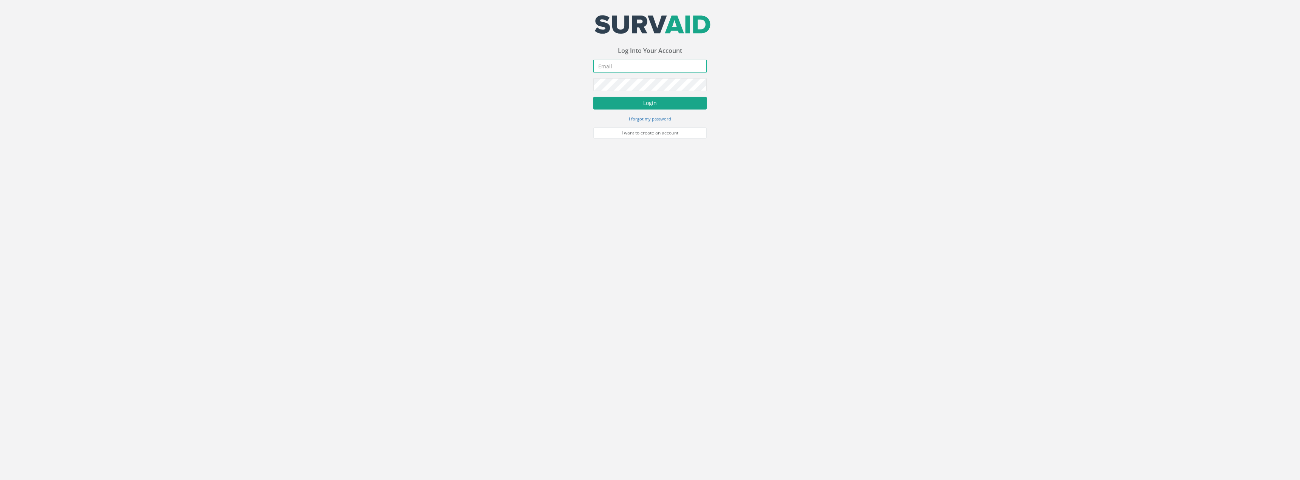
type input "[PERSON_NAME][EMAIL_ADDRESS][PERSON_NAME][DOMAIN_NAME]"
click at [681, 104] on button "Login" at bounding box center [649, 103] width 113 height 13
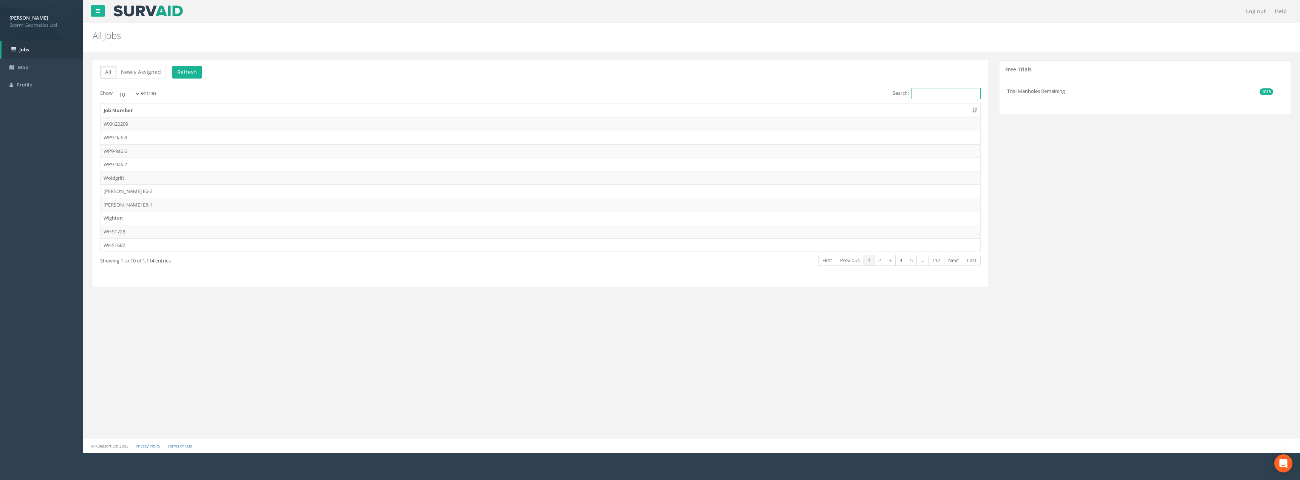
click at [937, 91] on input "Search:" at bounding box center [946, 93] width 69 height 11
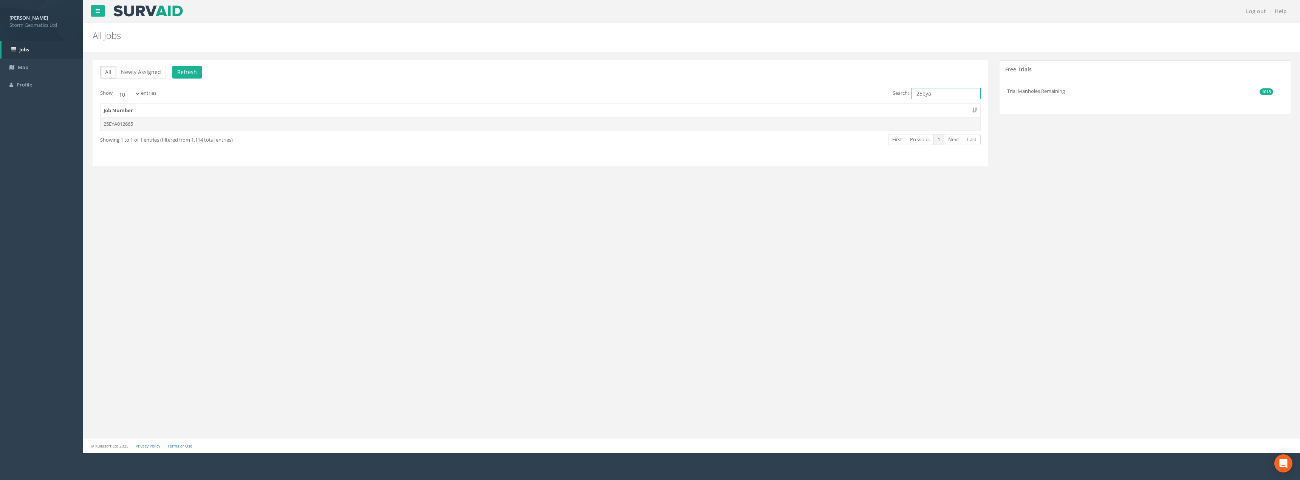
type input "25eya"
click at [175, 125] on td "25EYA012665" at bounding box center [541, 124] width 880 height 14
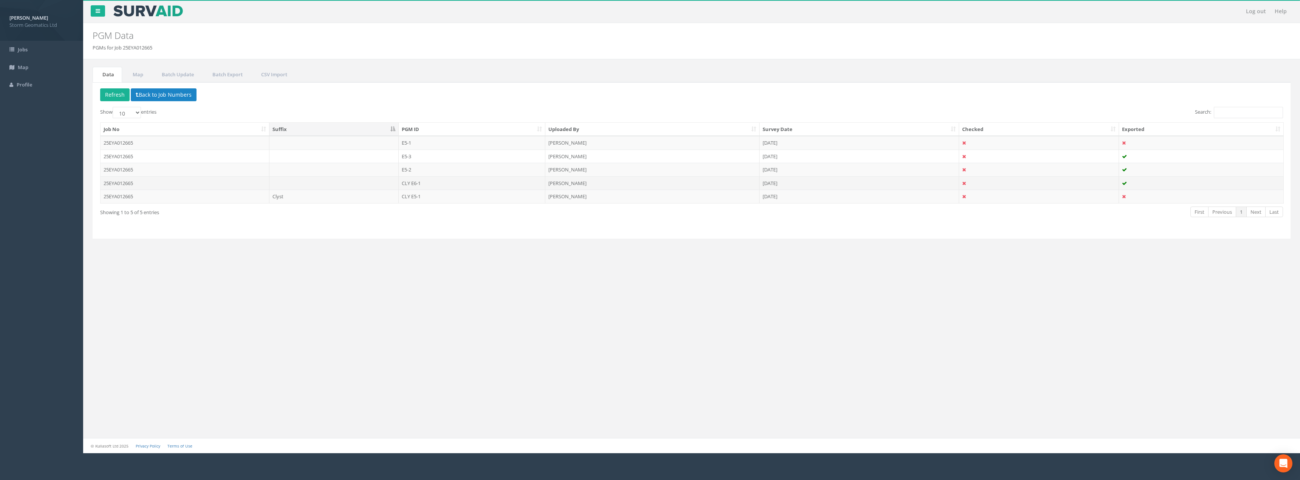
click at [459, 181] on td "CLY E6-1" at bounding box center [472, 184] width 147 height 14
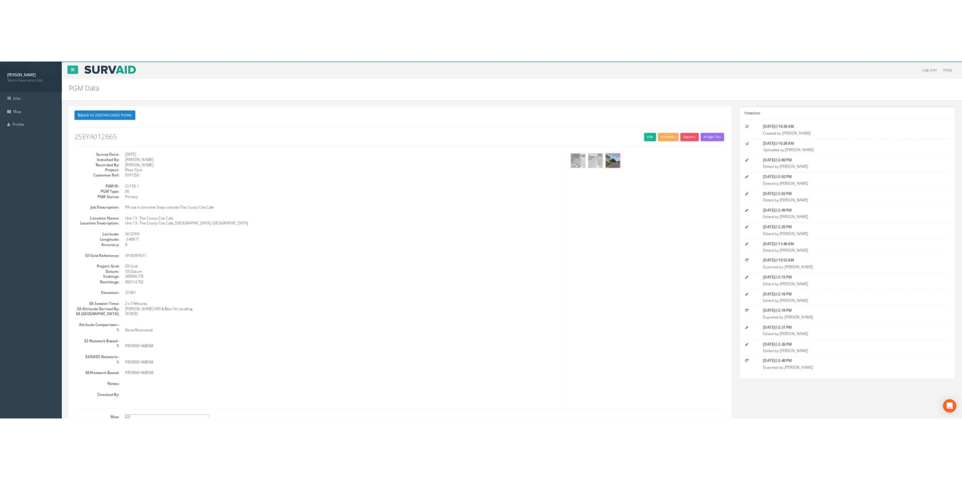
scroll to position [38, 0]
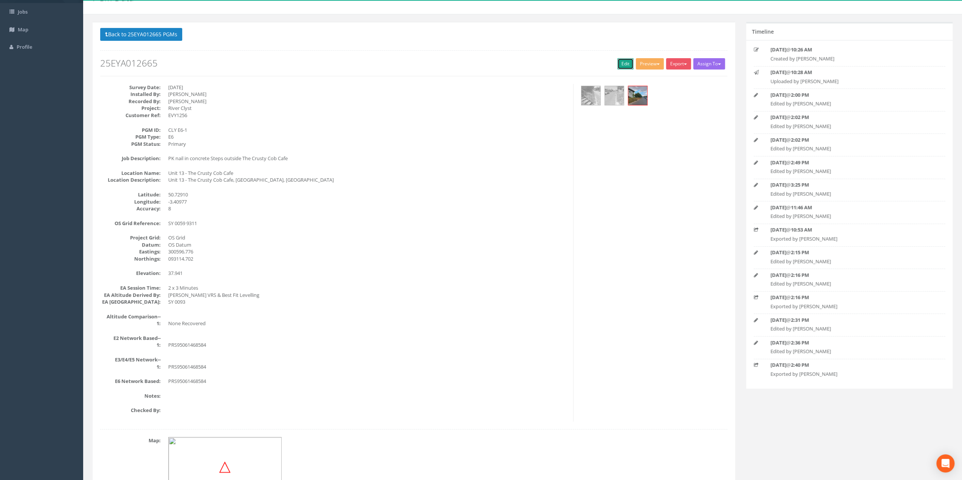
click at [622, 65] on link "Edit" at bounding box center [625, 63] width 16 height 11
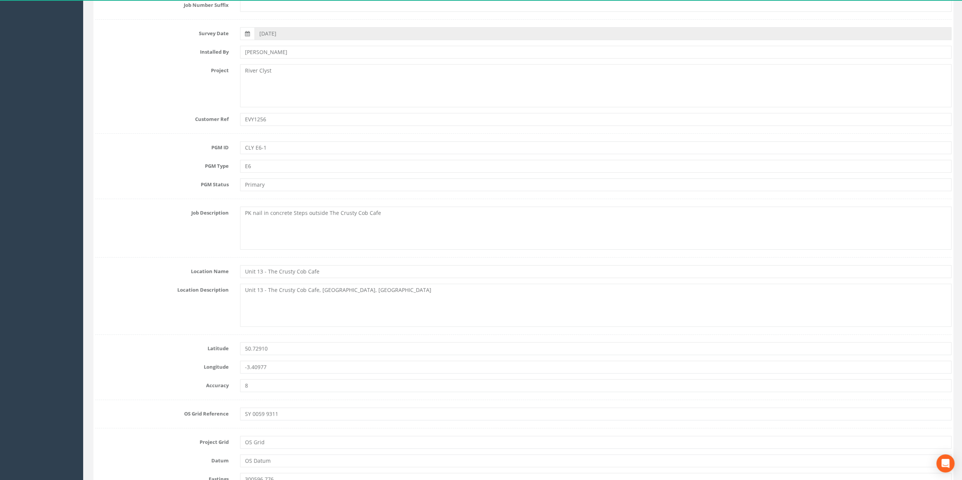
scroll to position [227, 0]
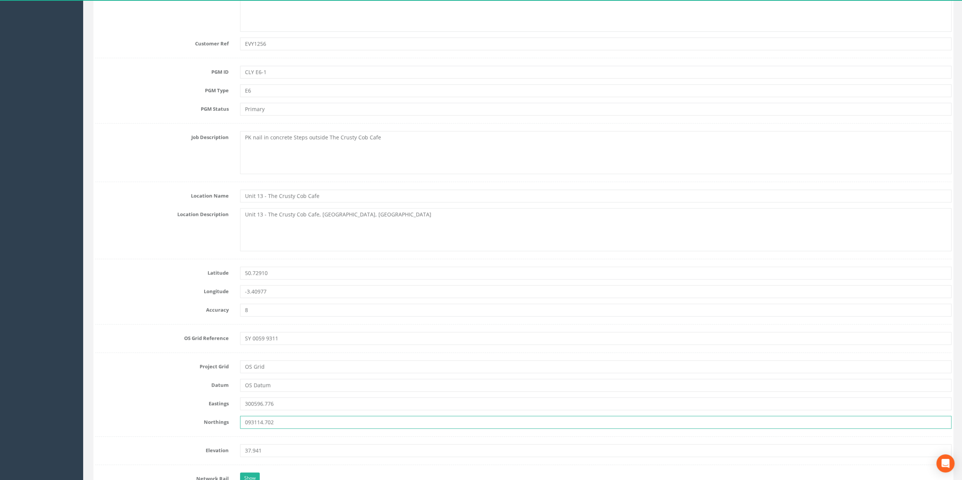
click at [295, 421] on input "093114.702" at bounding box center [595, 422] width 712 height 13
click at [299, 399] on input "300596.776" at bounding box center [595, 404] width 712 height 13
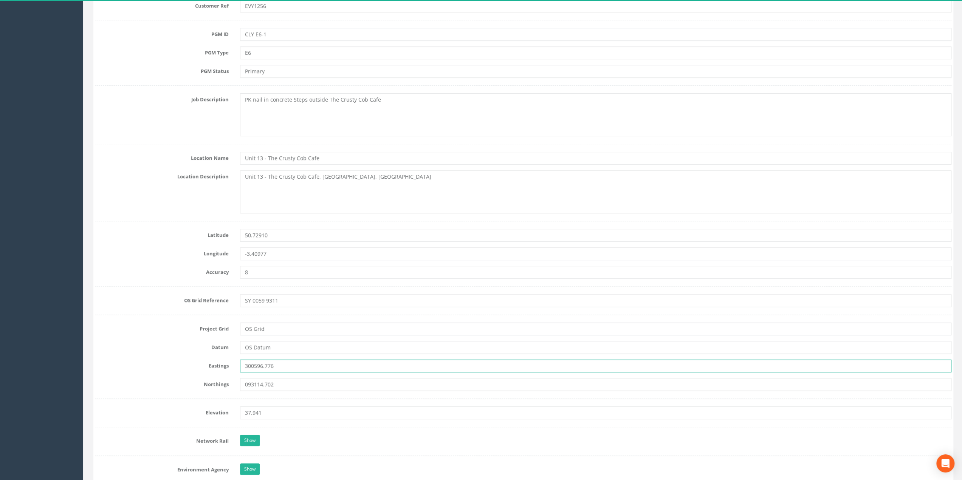
scroll to position [302, 0]
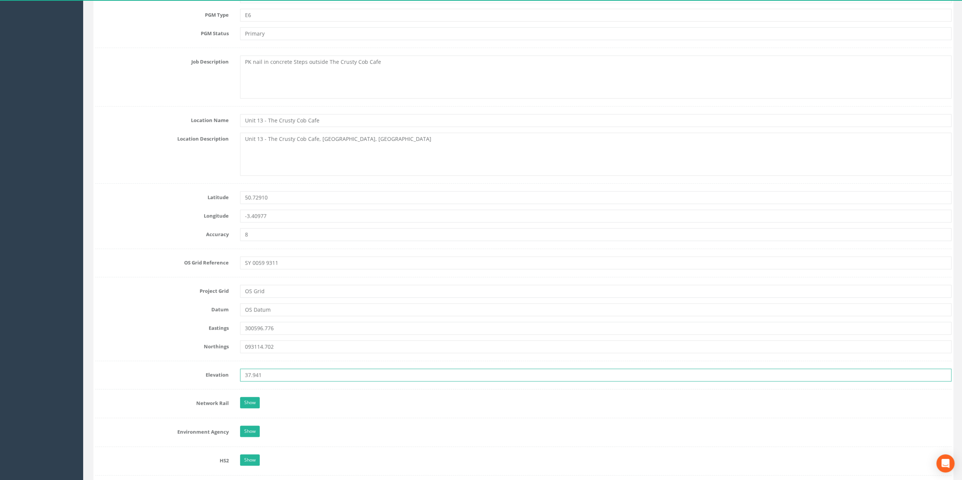
click at [314, 375] on input "37.941" at bounding box center [595, 375] width 712 height 13
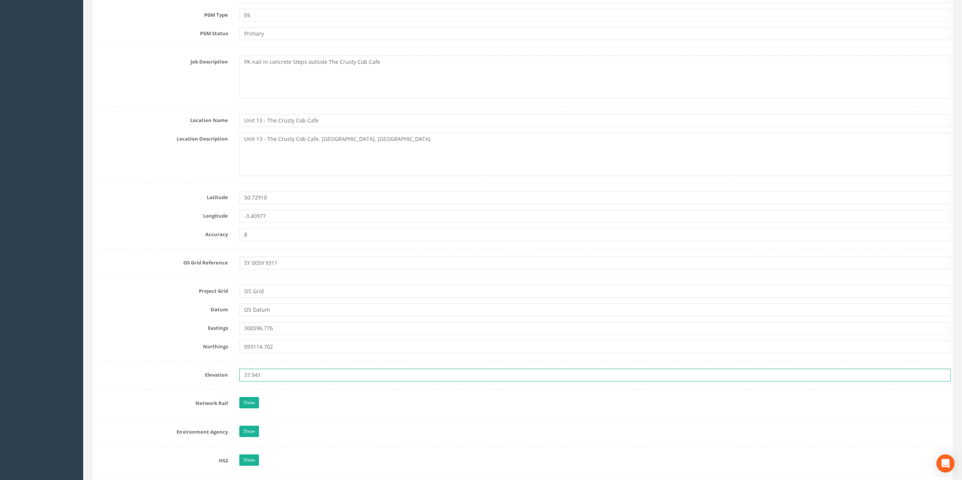
scroll to position [378, 0]
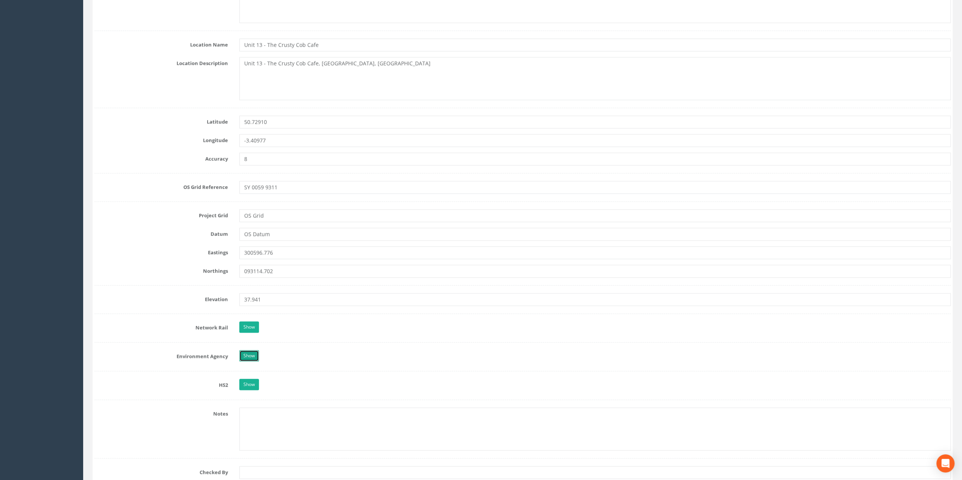
click at [240, 358] on link "Show" at bounding box center [249, 355] width 20 height 11
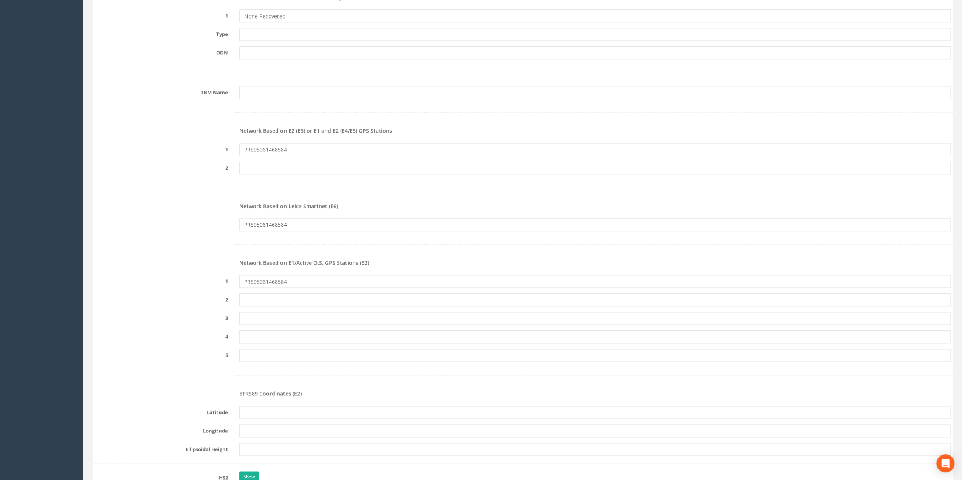
scroll to position [756, 0]
